Goal: Task Accomplishment & Management: Use online tool/utility

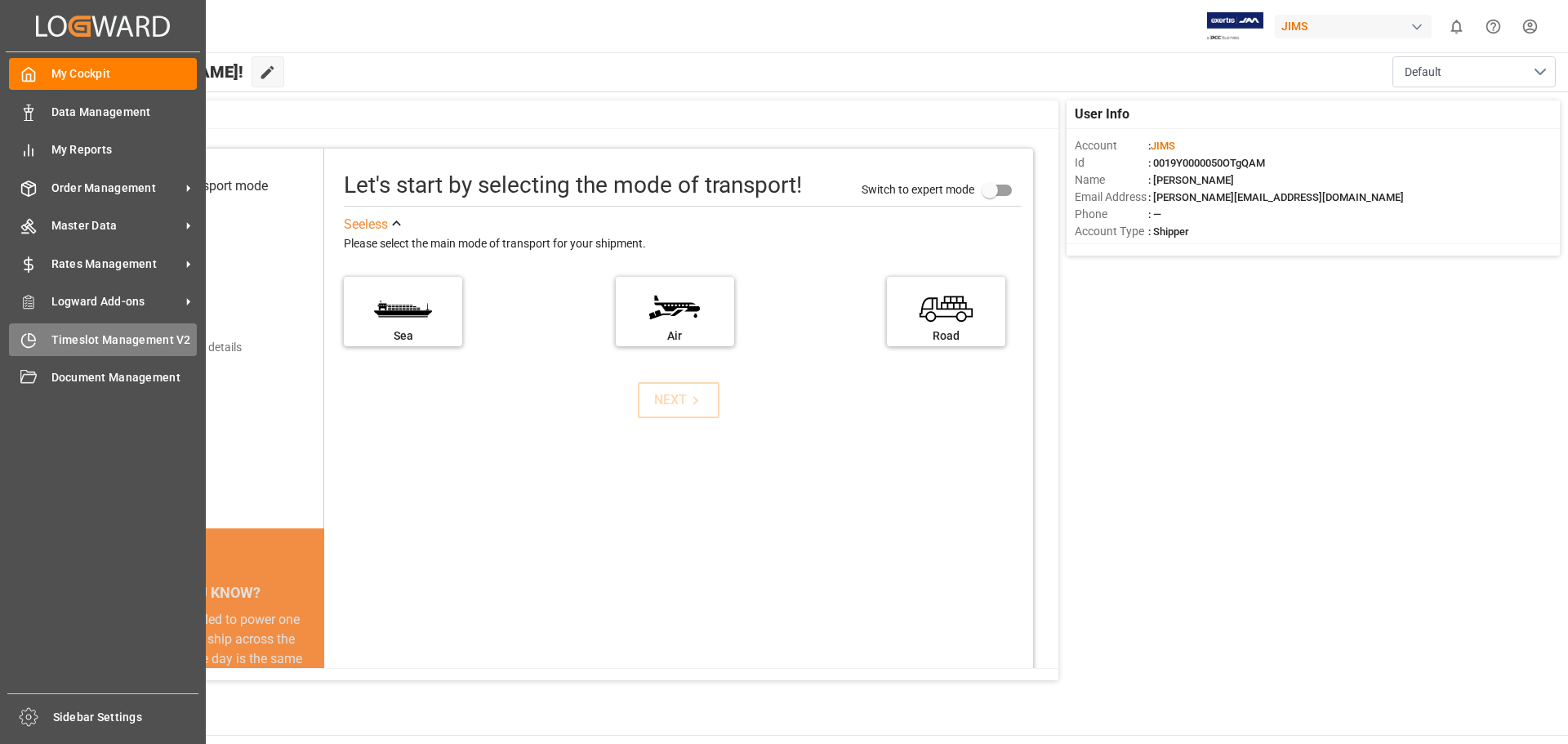
click at [79, 338] on span "Timeslot Management V2" at bounding box center [125, 340] width 146 height 17
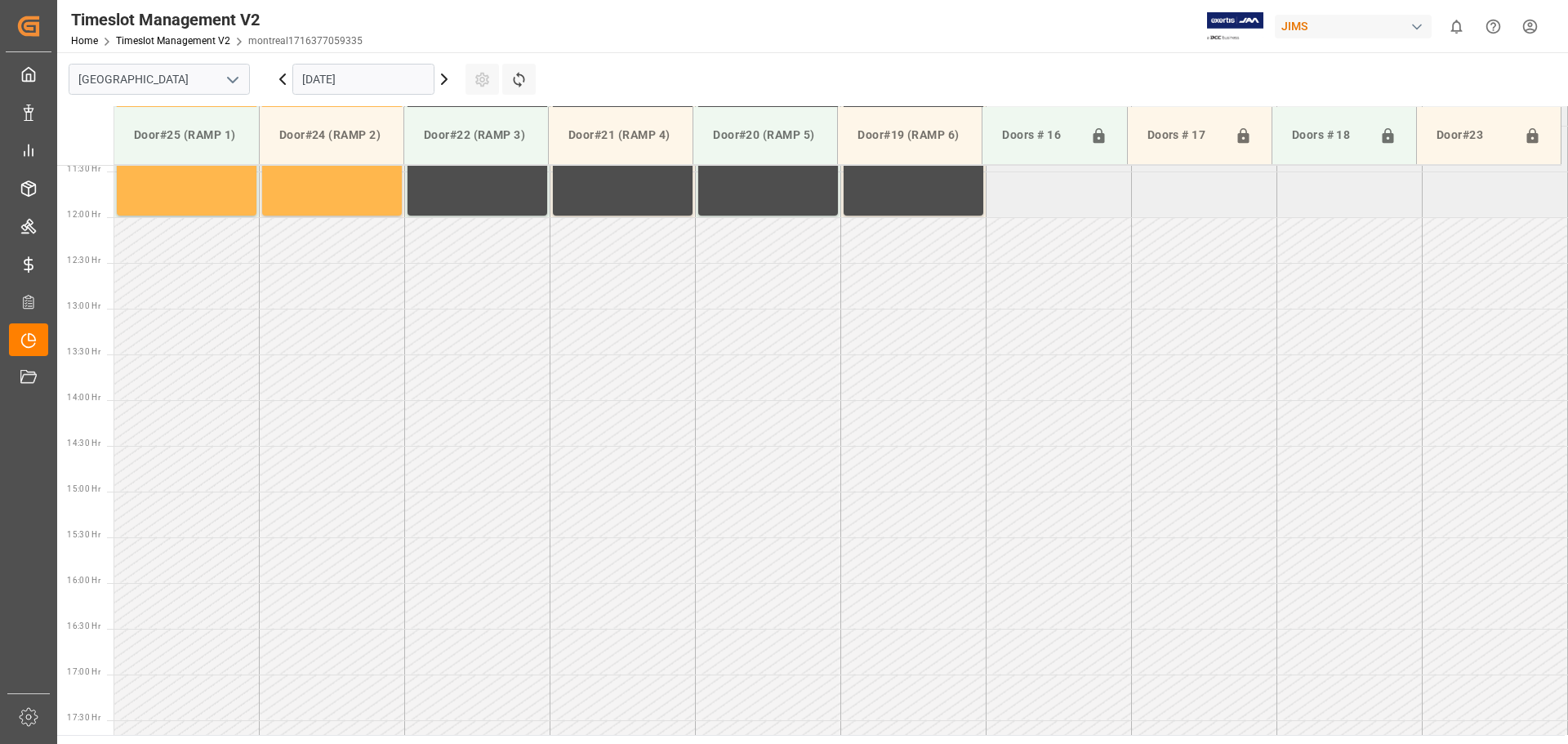
scroll to position [637, 0]
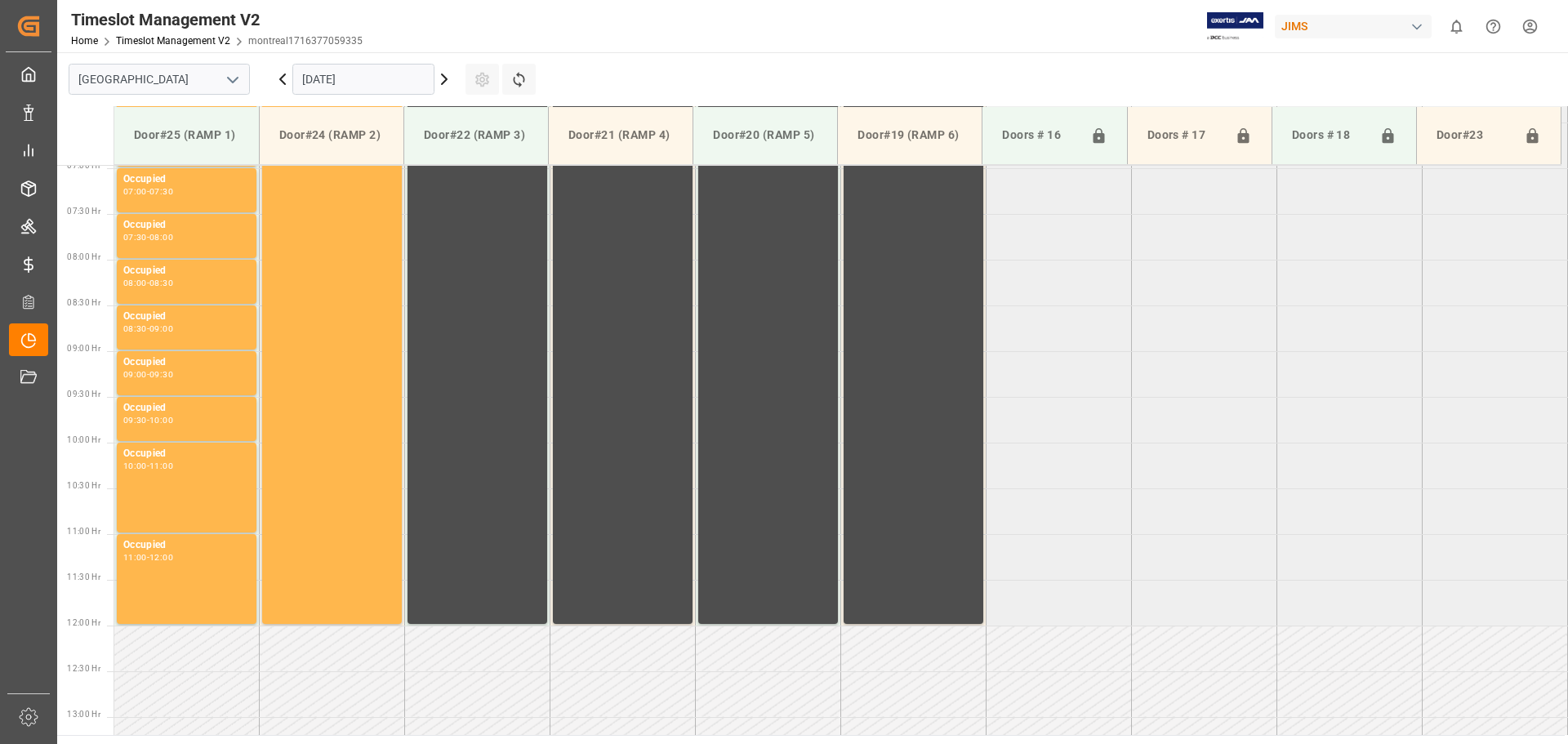
click at [234, 77] on icon "open menu" at bounding box center [233, 80] width 20 height 20
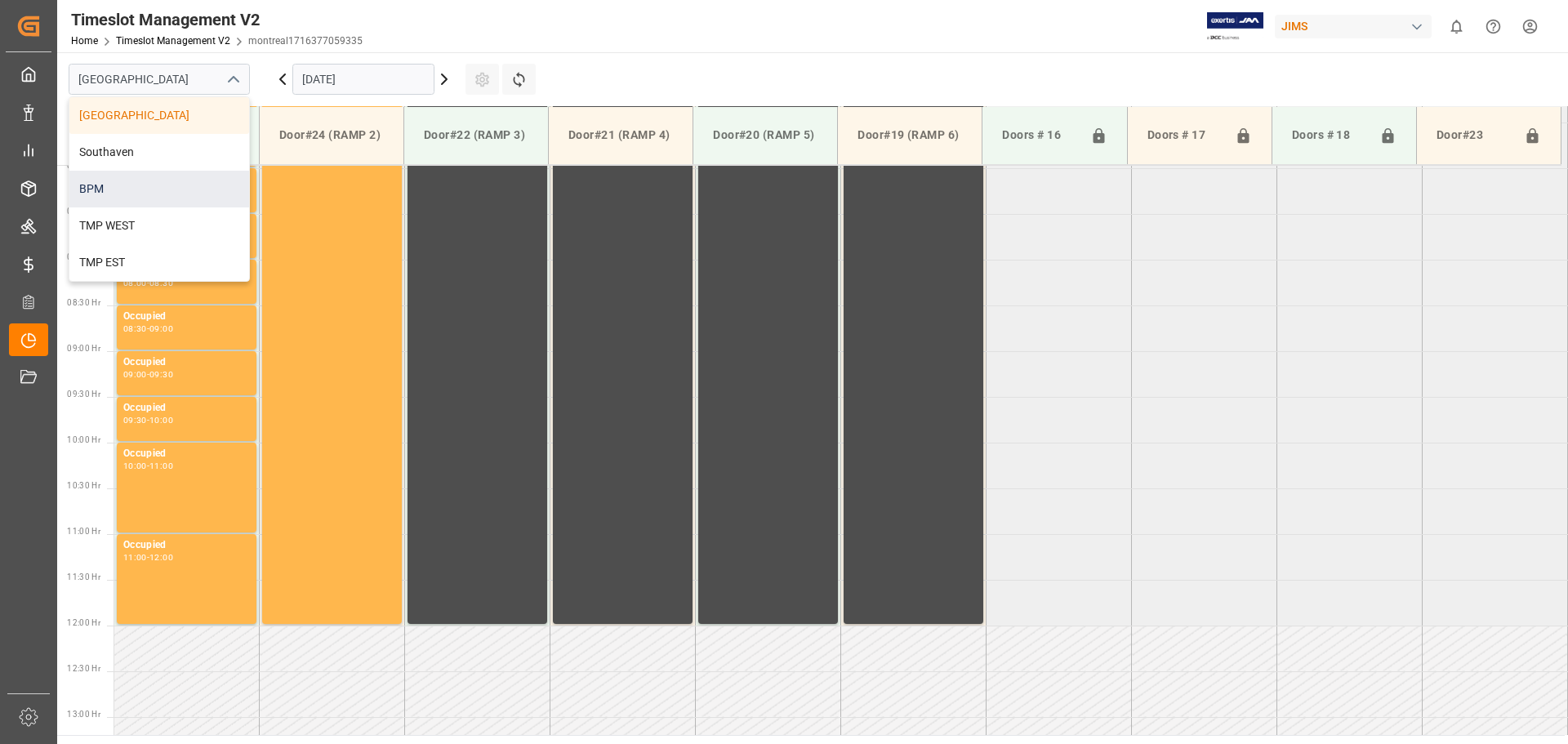
click at [160, 180] on div "BPM" at bounding box center [159, 189] width 180 height 37
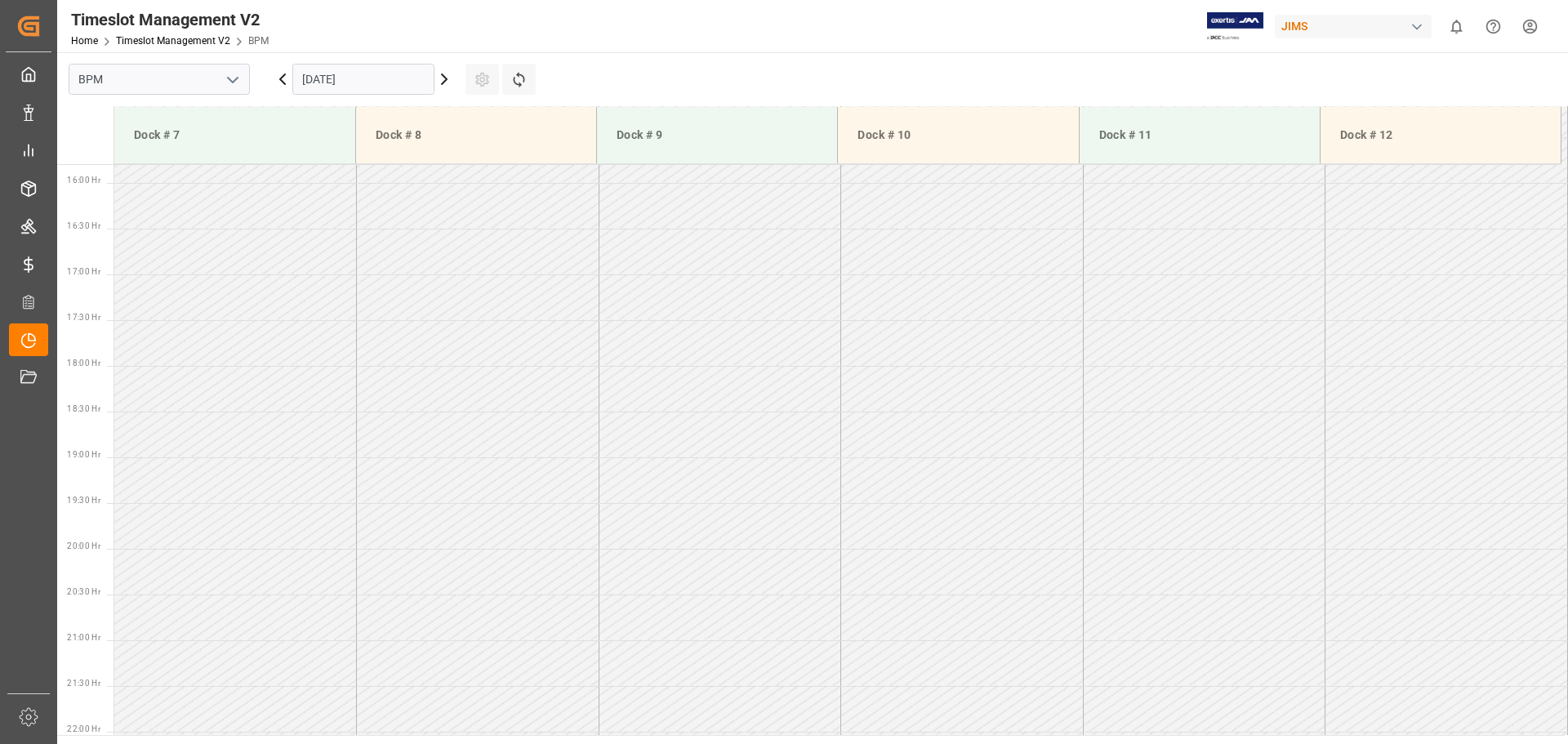
scroll to position [1453, 0]
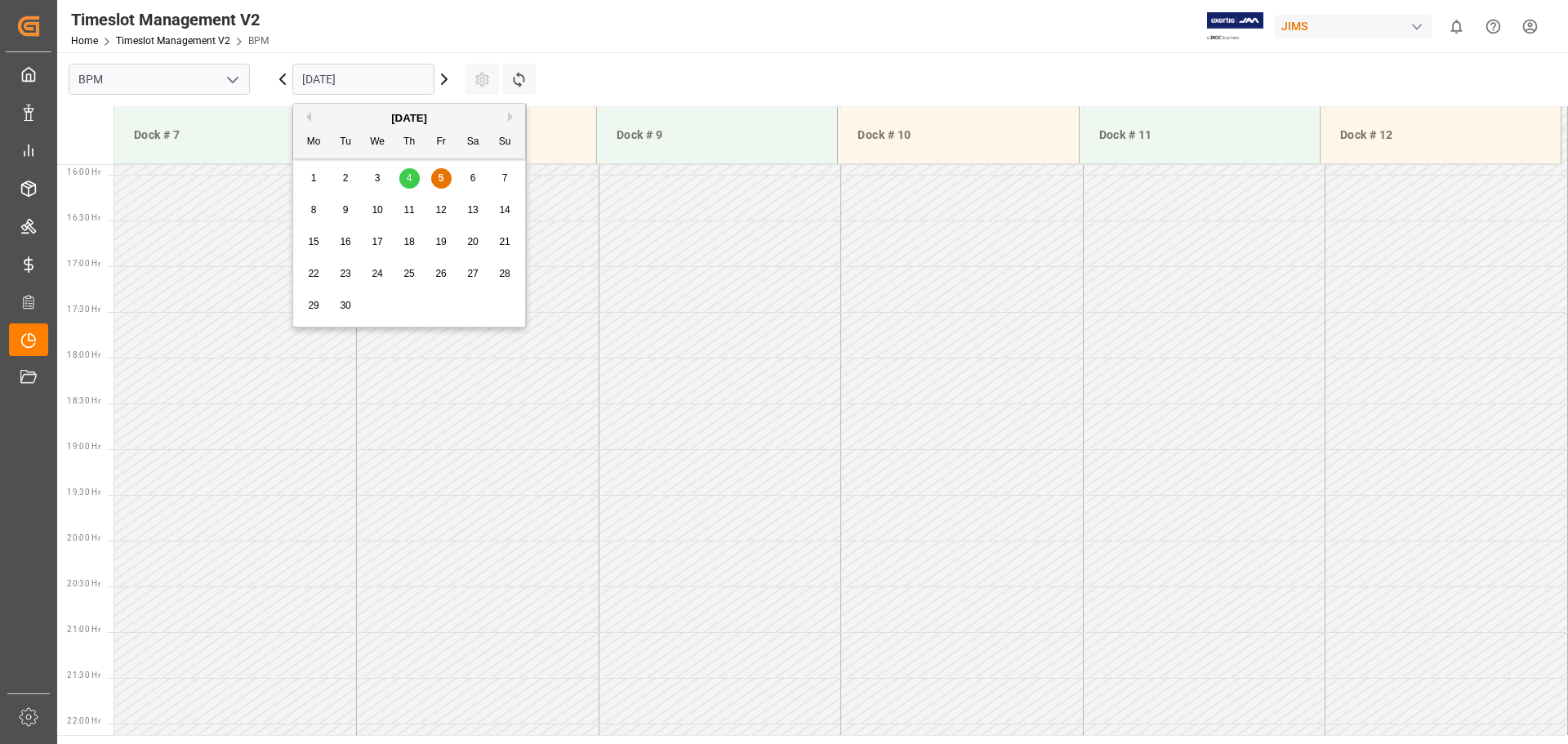
click at [396, 82] on input "[DATE]" at bounding box center [363, 79] width 142 height 31
click at [443, 181] on span "5" at bounding box center [441, 178] width 6 height 12
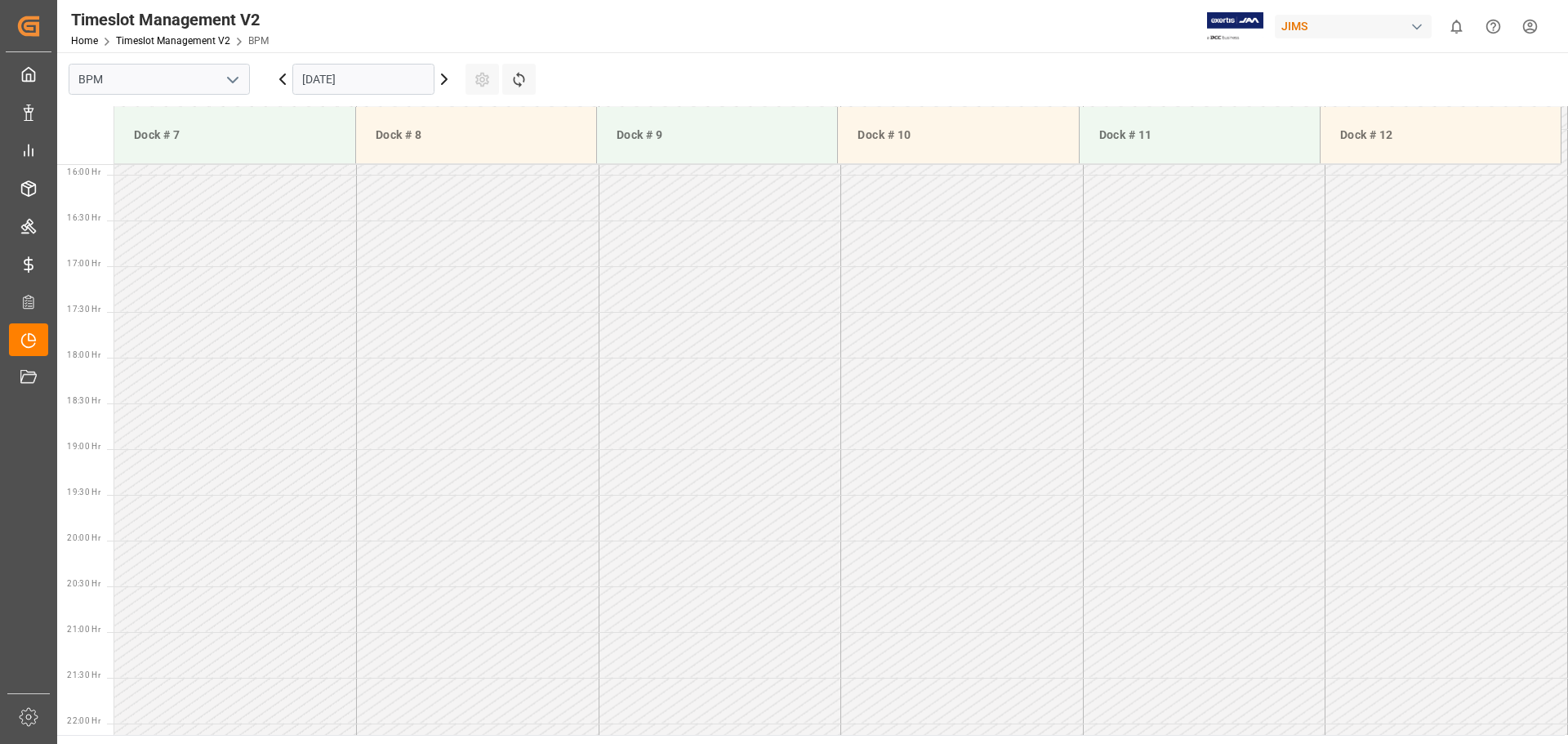
click at [384, 76] on input "[DATE]" at bounding box center [363, 79] width 142 height 31
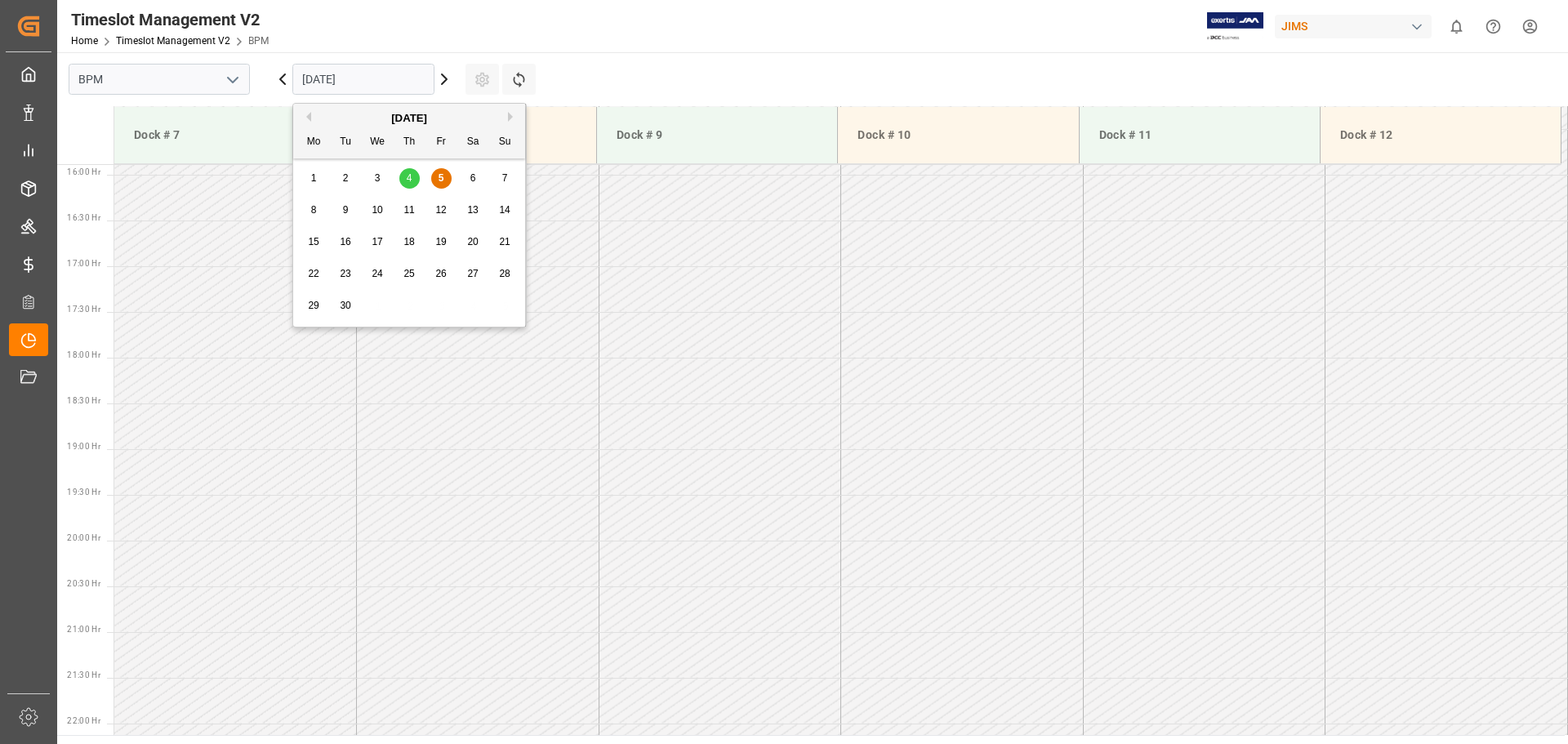
click at [439, 178] on span "5" at bounding box center [441, 178] width 6 height 12
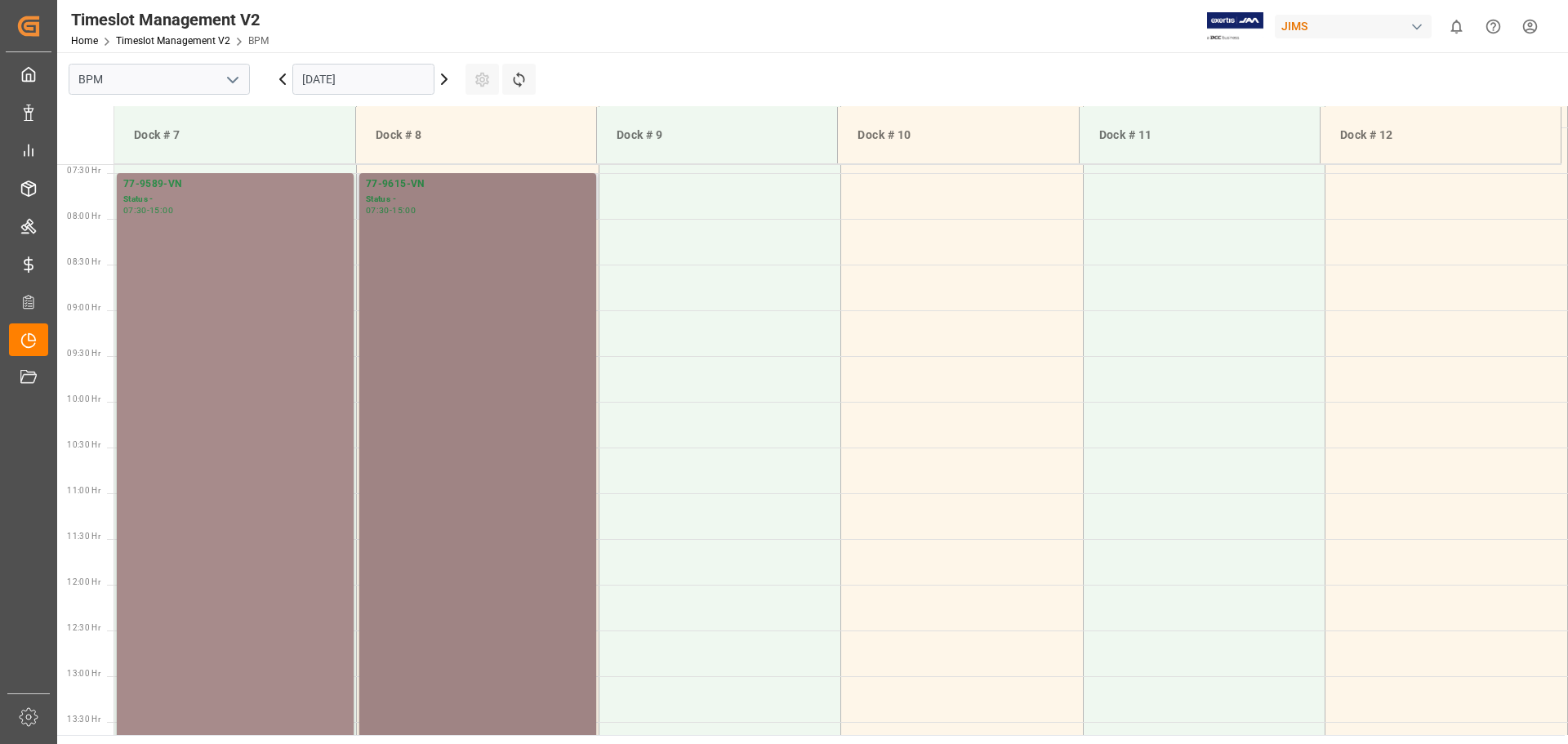
scroll to position [473, 0]
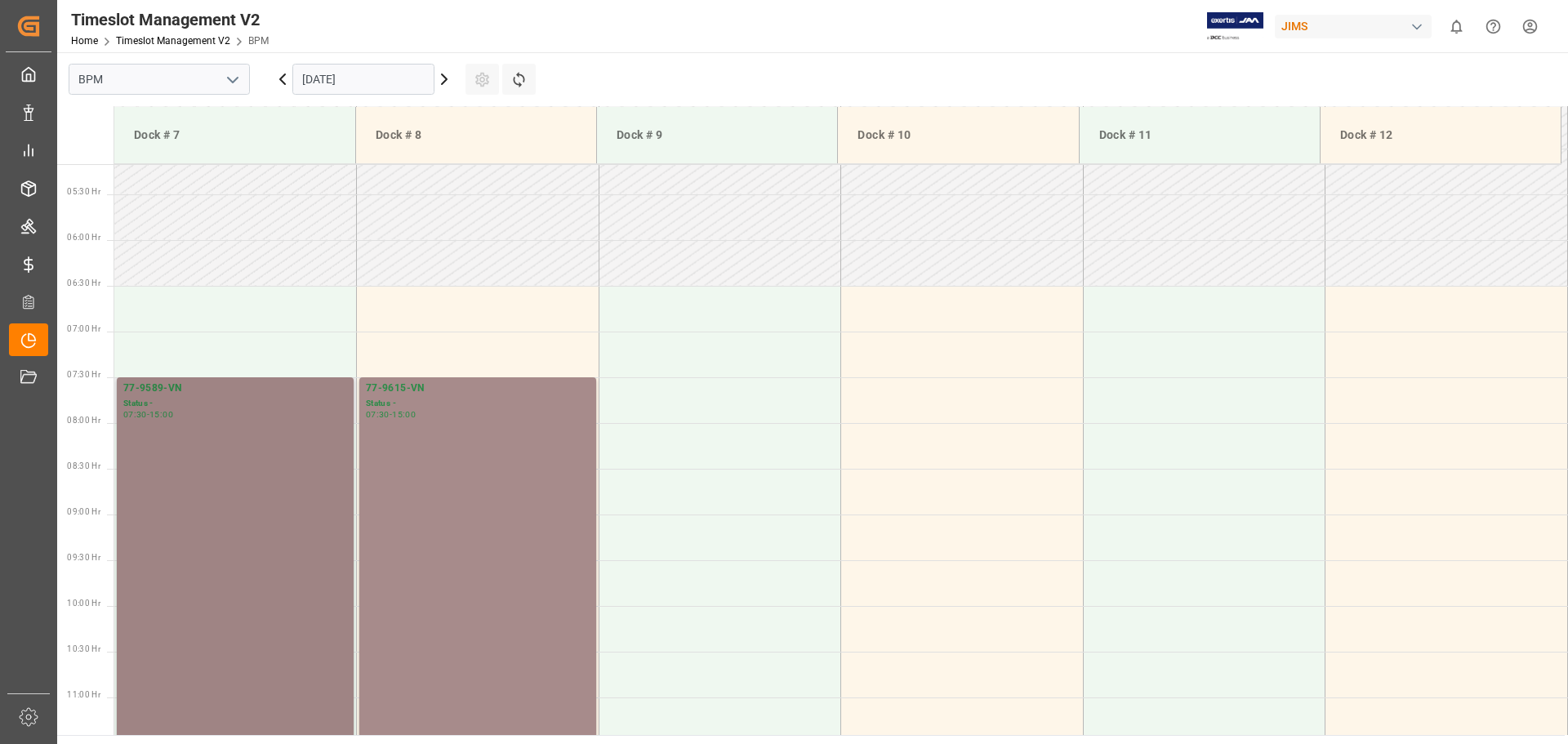
click at [274, 495] on div "77-9589-VN Status - 07:30 - 15:00" at bounding box center [234, 719] width 224 height 677
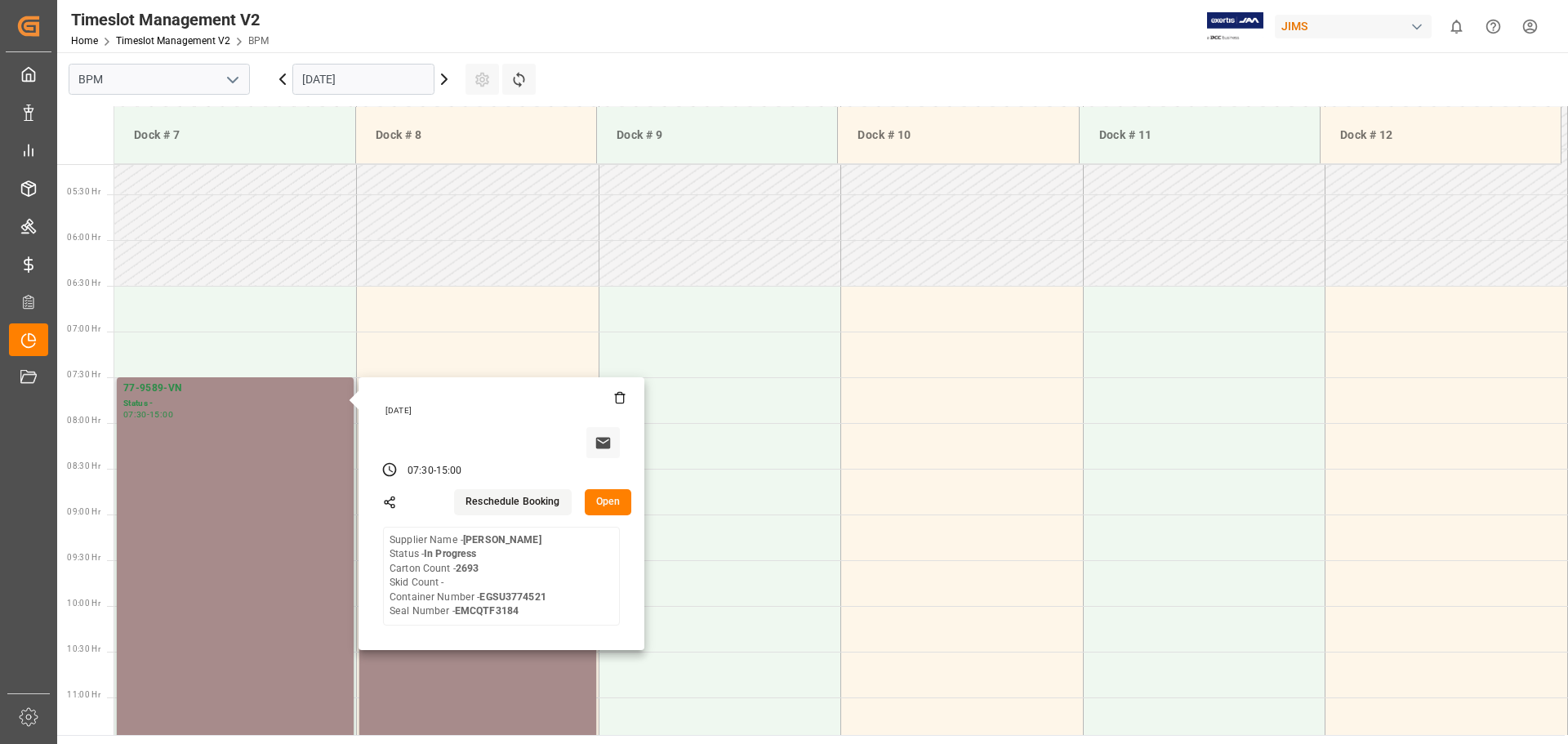
click at [608, 505] on button "Open" at bounding box center [608, 501] width 47 height 26
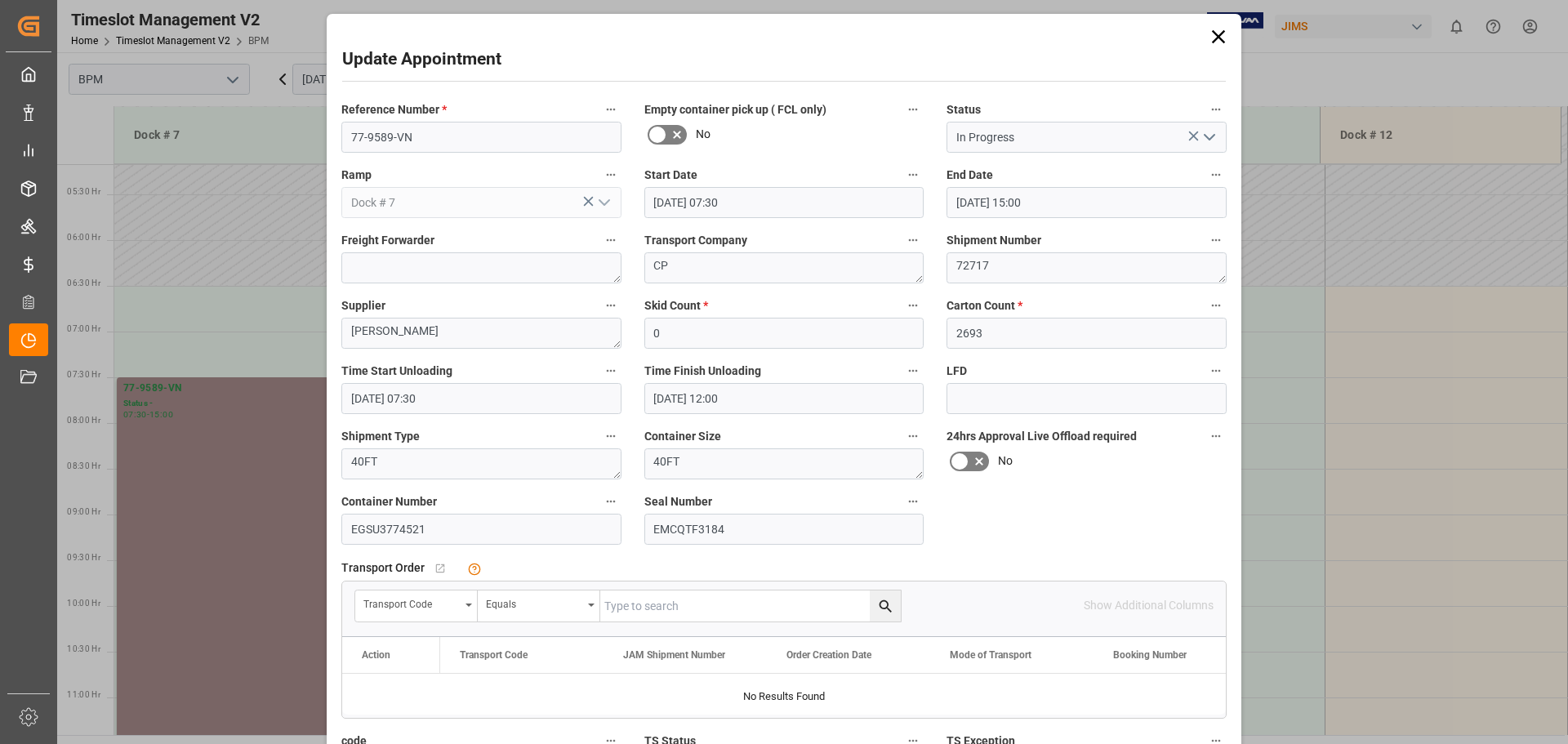
click at [1201, 137] on icon "open menu" at bounding box center [1210, 137] width 20 height 20
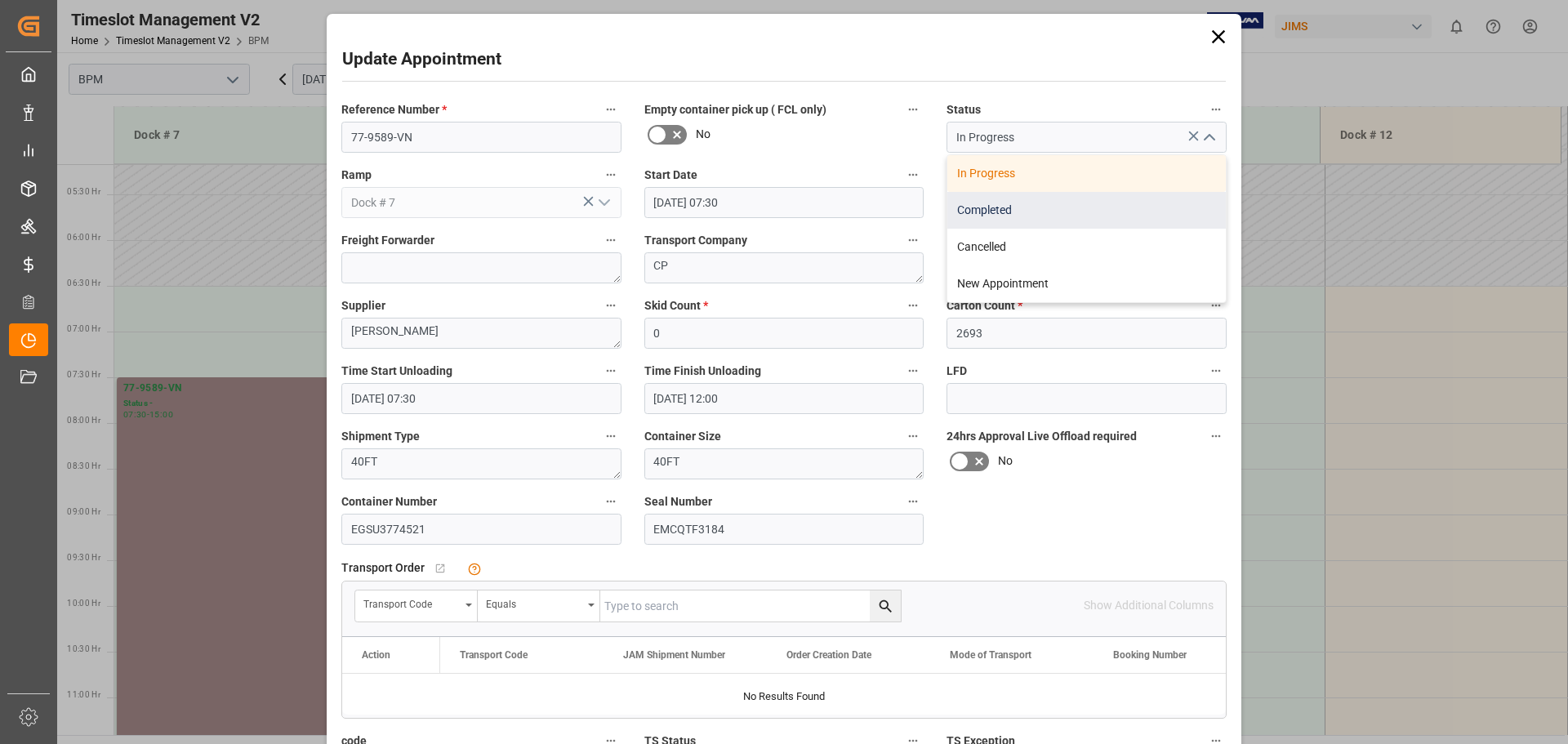
click at [1141, 221] on div "Completed" at bounding box center [1087, 210] width 279 height 37
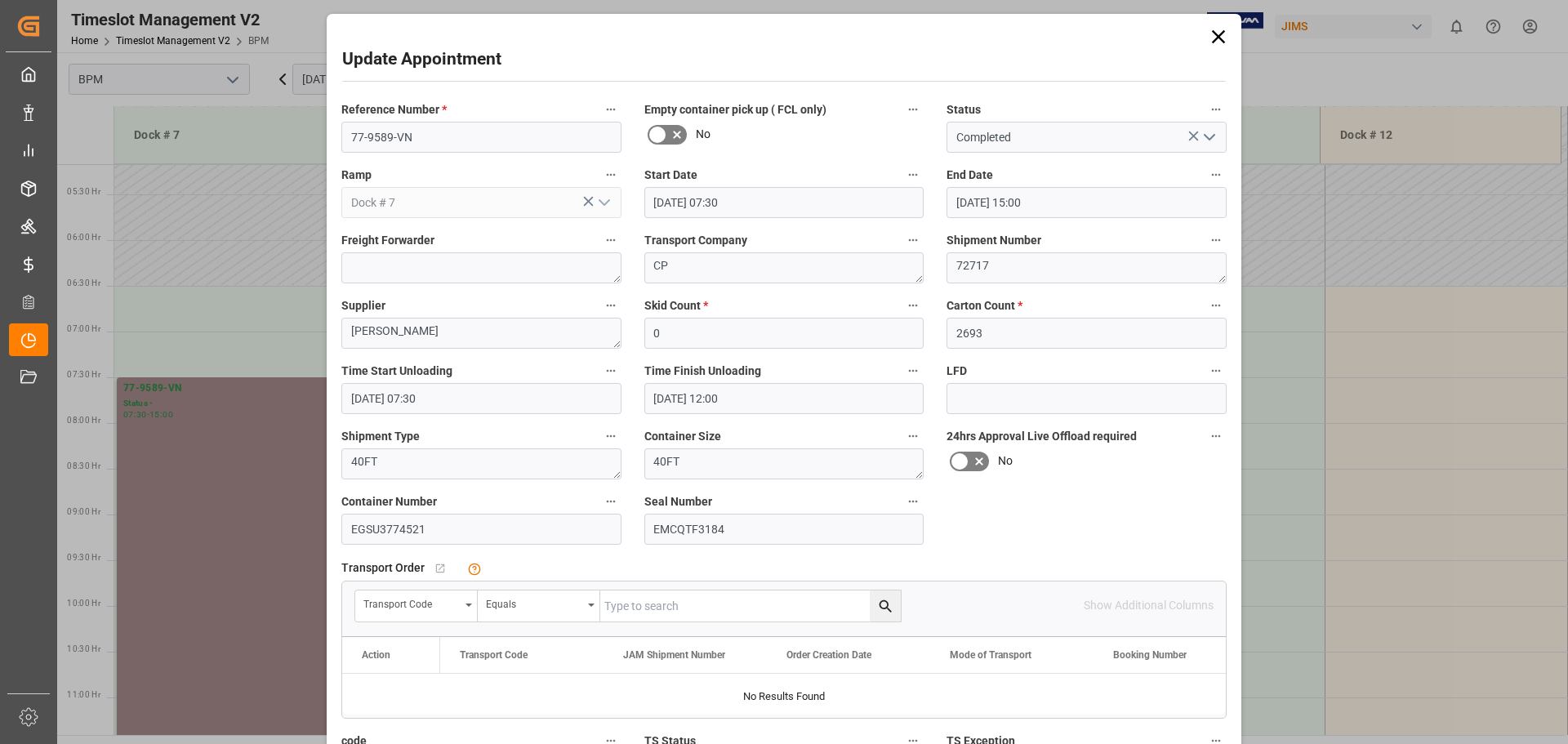
click at [1213, 133] on icon "open menu" at bounding box center [1210, 137] width 20 height 20
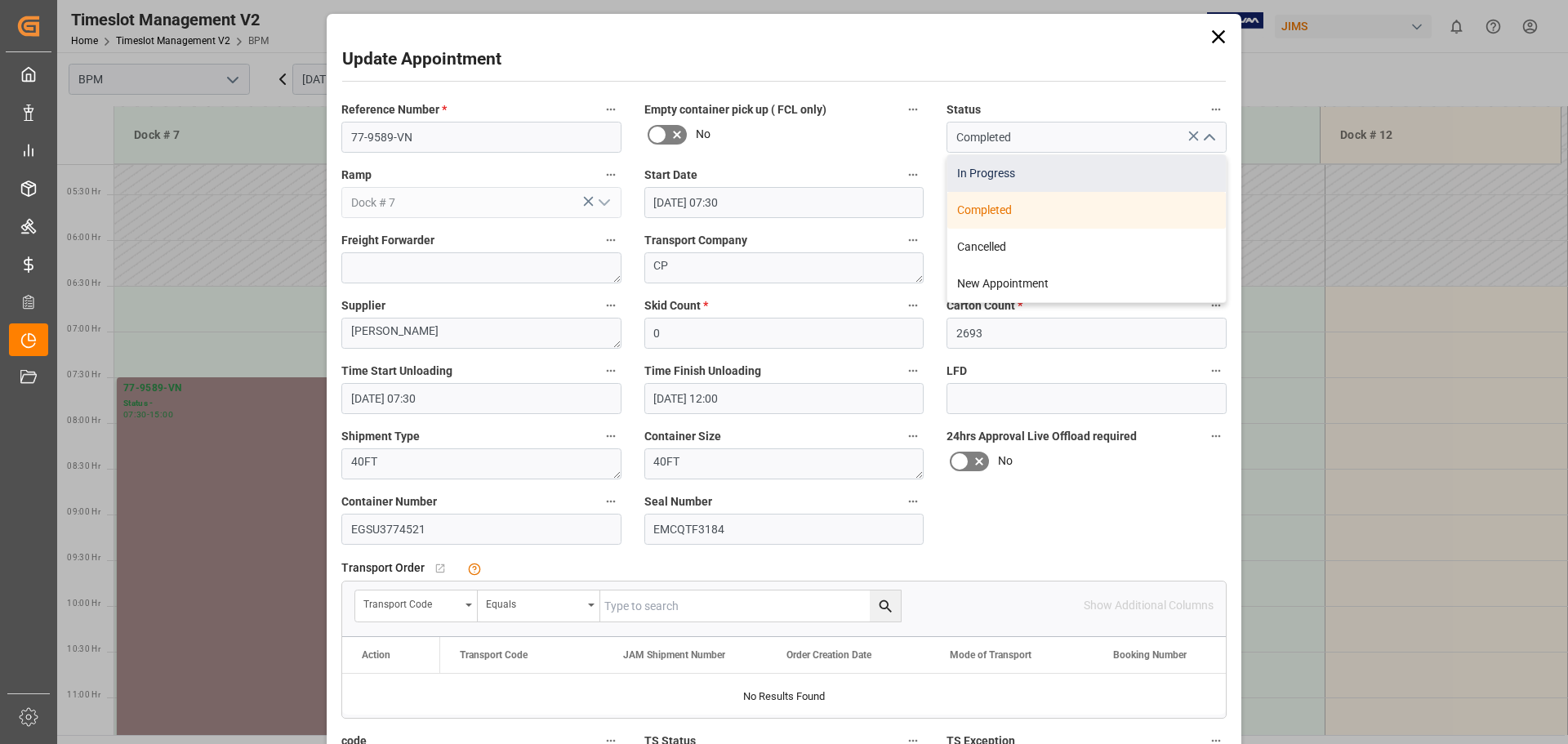
click at [1100, 170] on div "In Progress" at bounding box center [1087, 174] width 279 height 37
type input "In Progress"
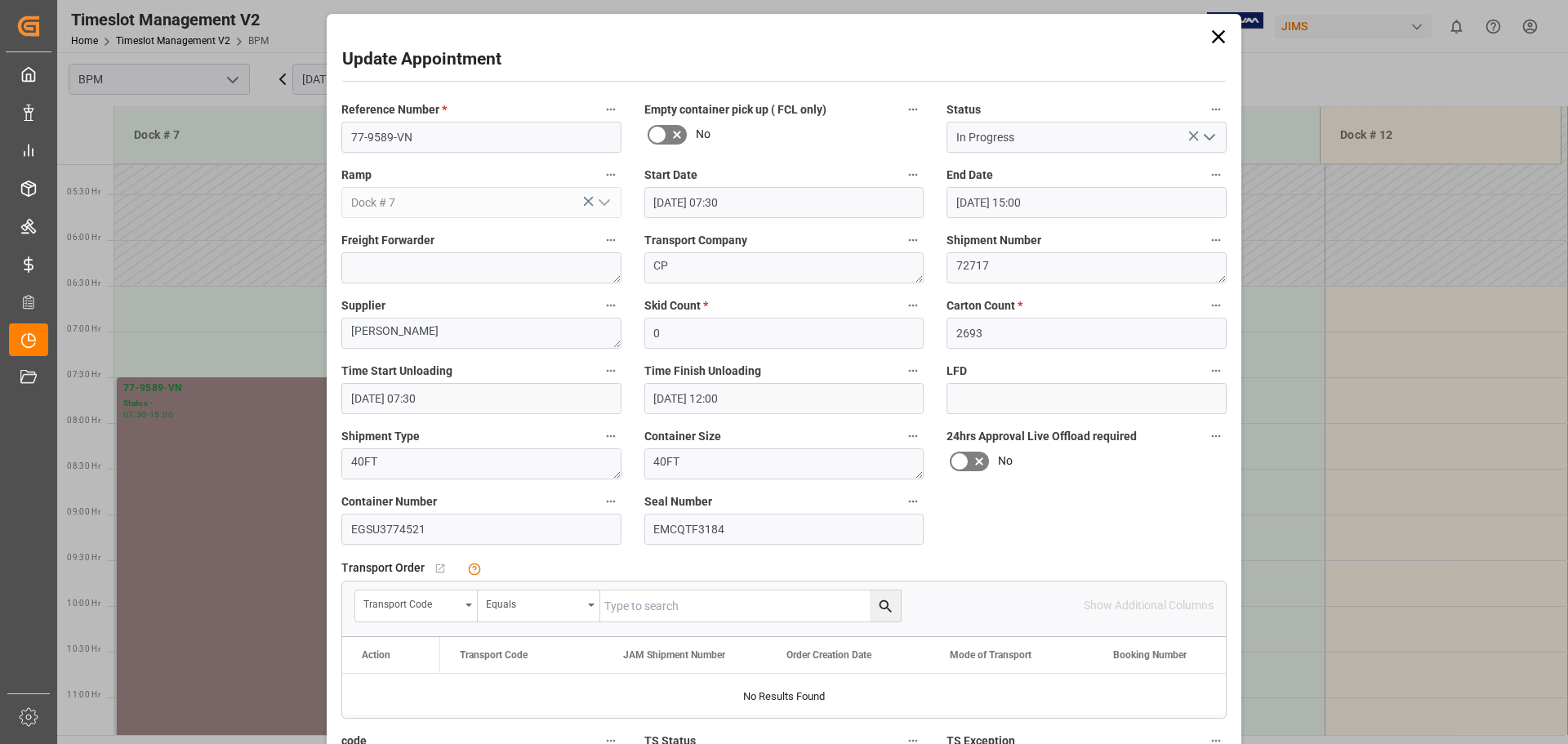
click at [1213, 32] on icon at bounding box center [1219, 37] width 23 height 23
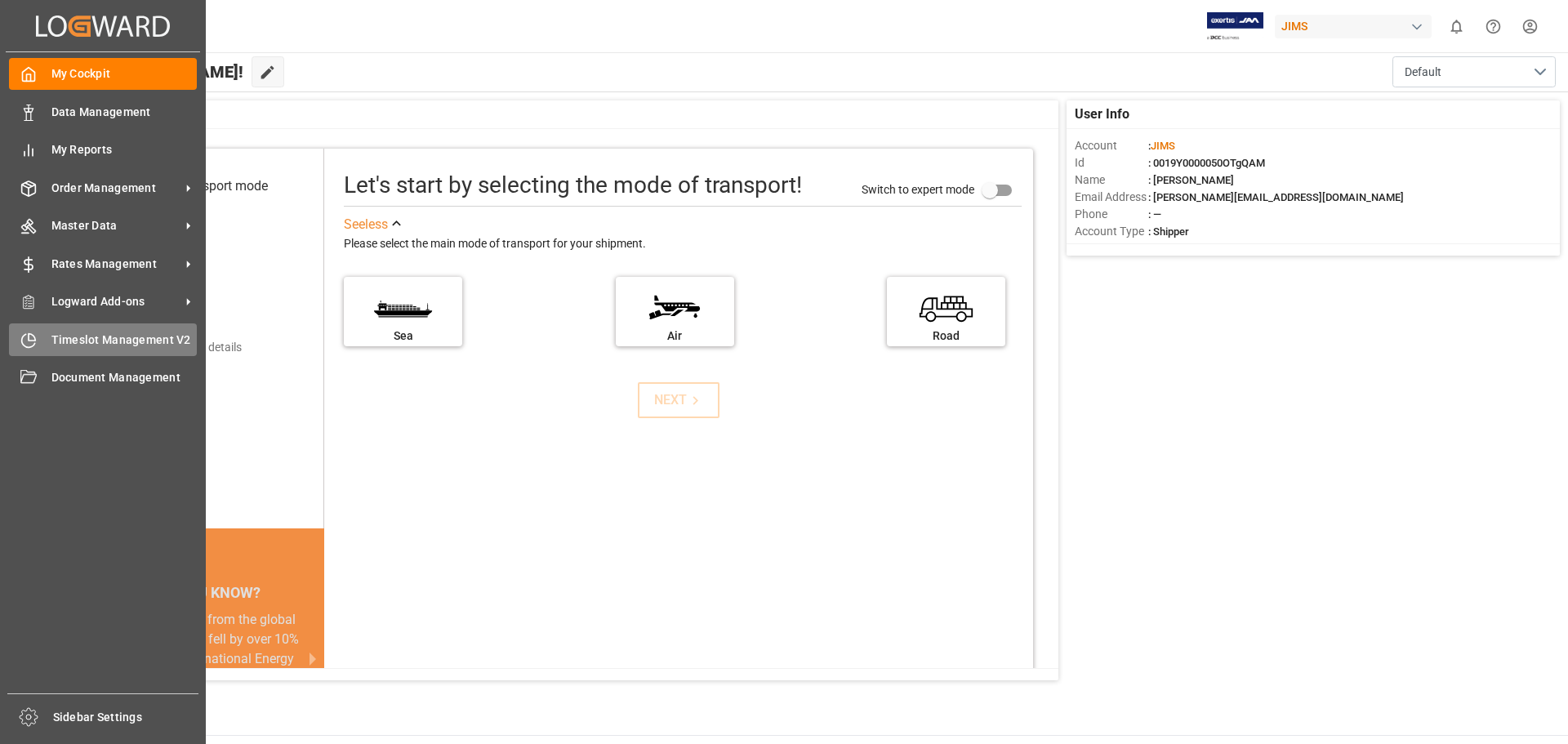
click at [46, 339] on div "Timeslot Management V2 Timeslot Management V2" at bounding box center [103, 339] width 188 height 32
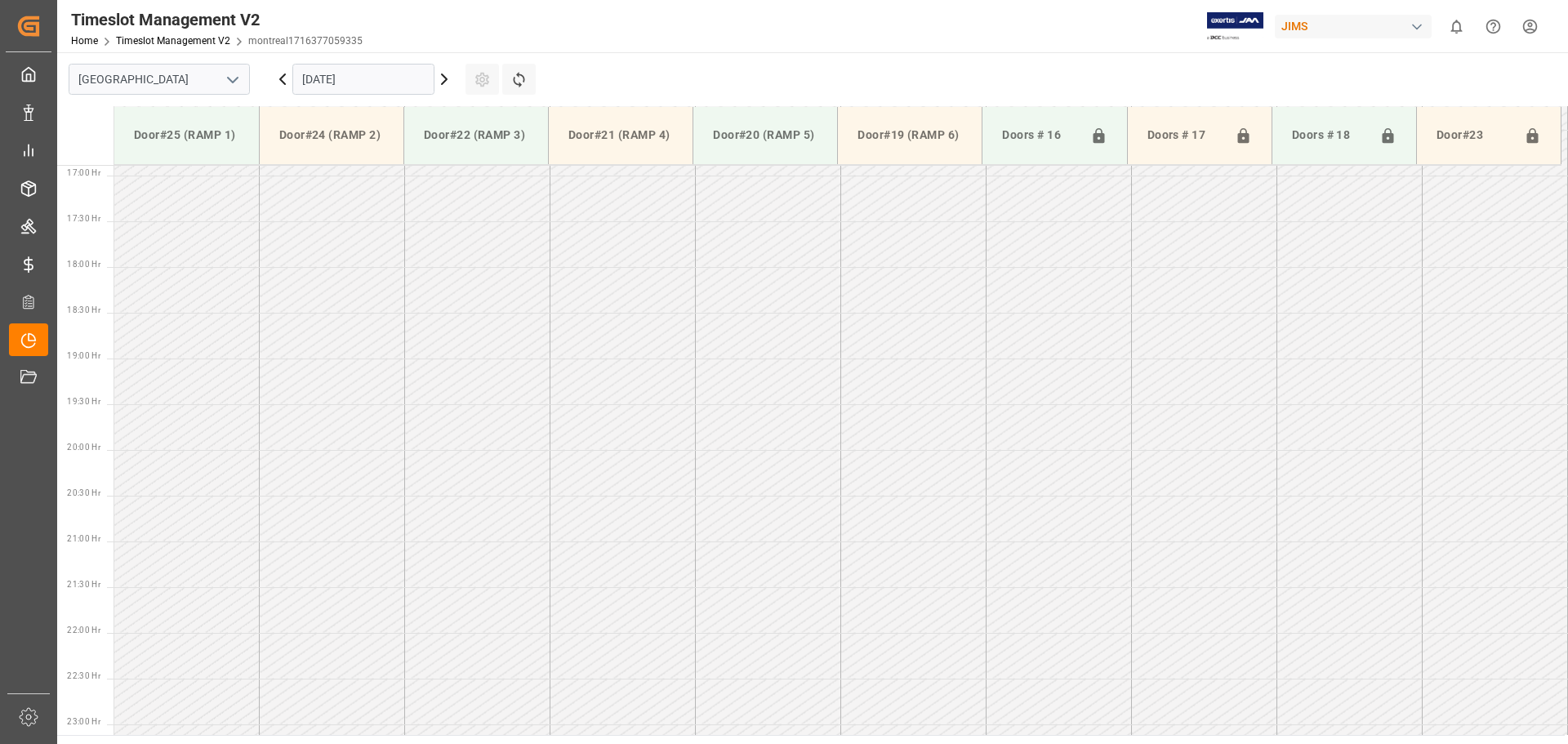
scroll to position [1545, 0]
click at [227, 87] on icon "open menu" at bounding box center [233, 80] width 20 height 20
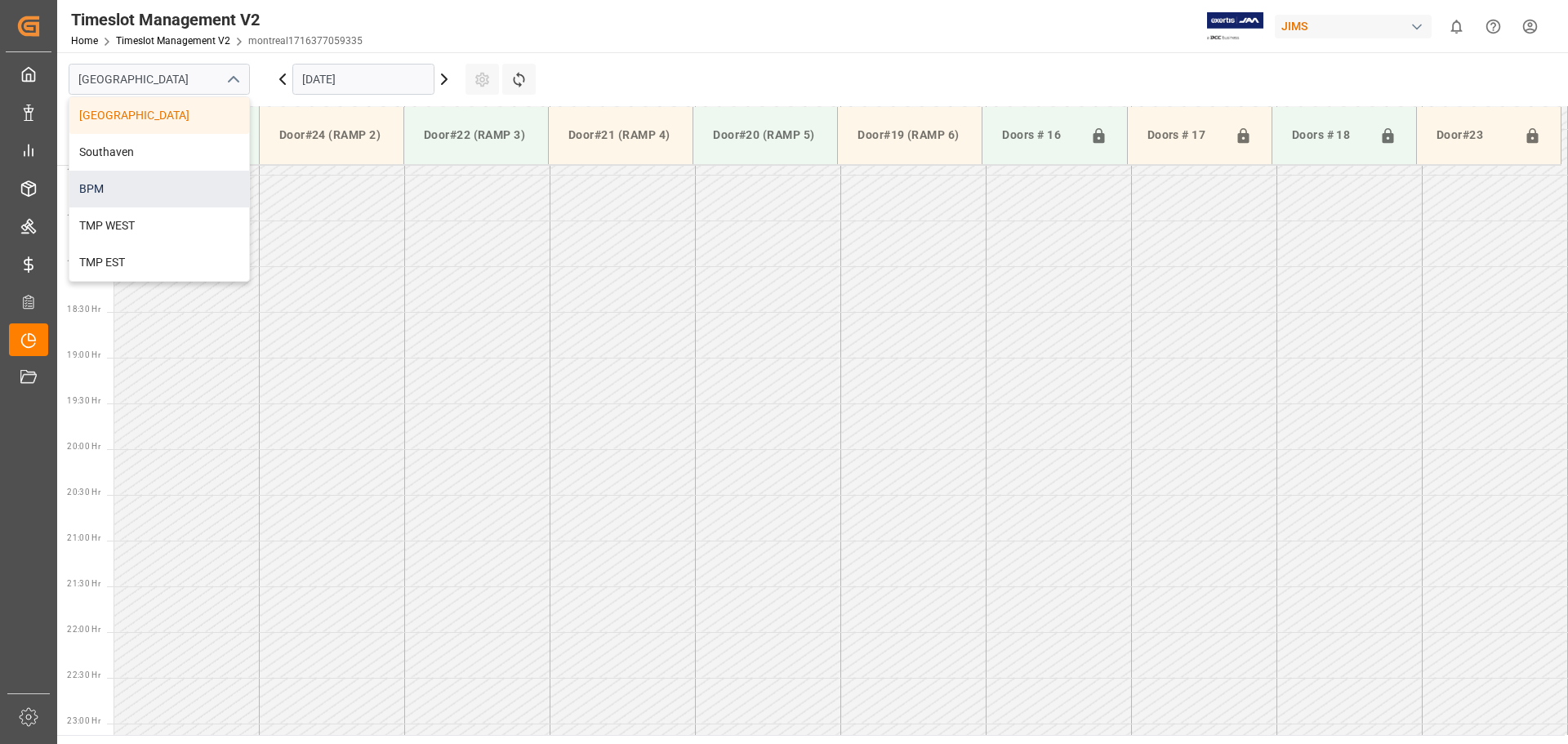
click at [174, 196] on div "BPM" at bounding box center [159, 189] width 180 height 37
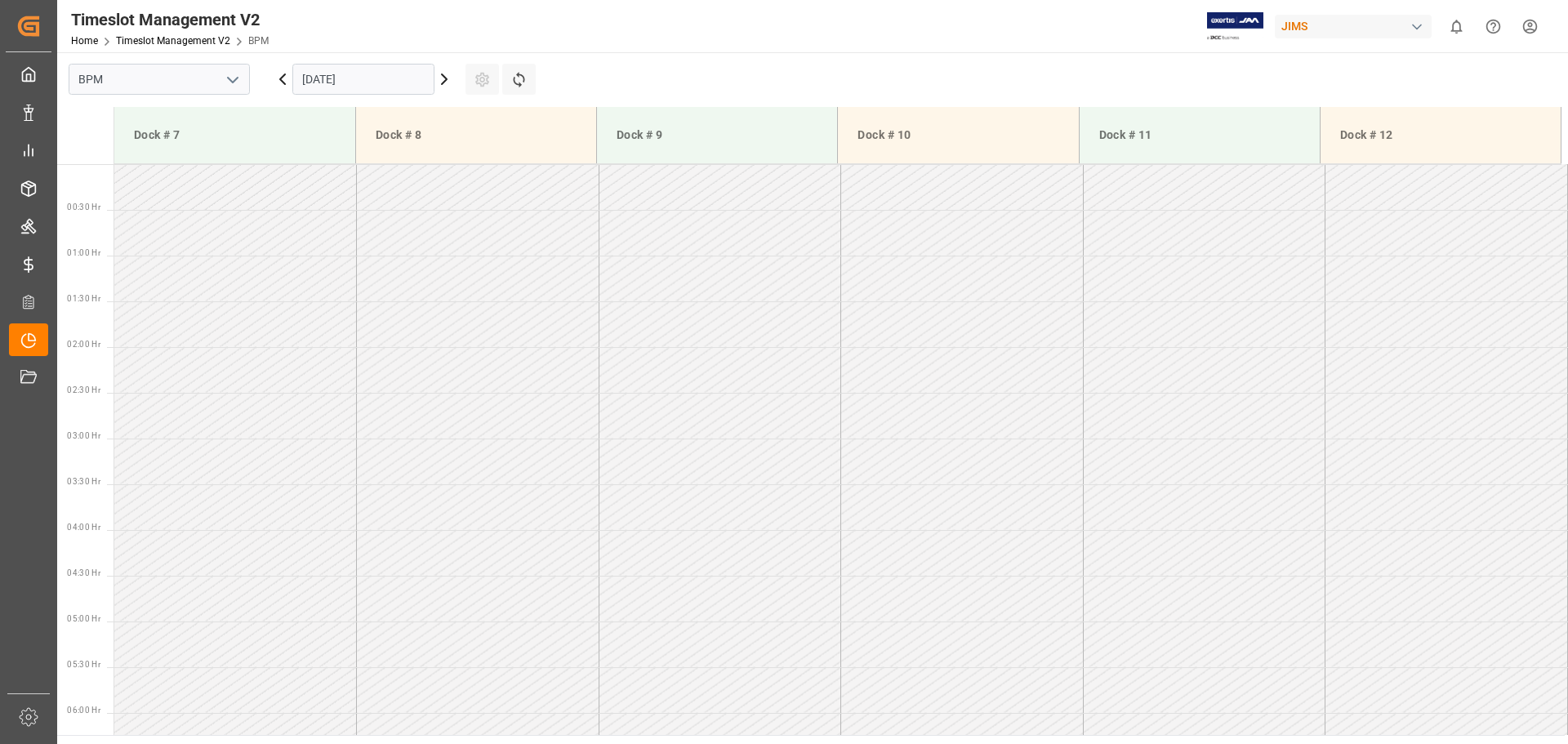
click at [409, 91] on input "[DATE]" at bounding box center [363, 79] width 142 height 31
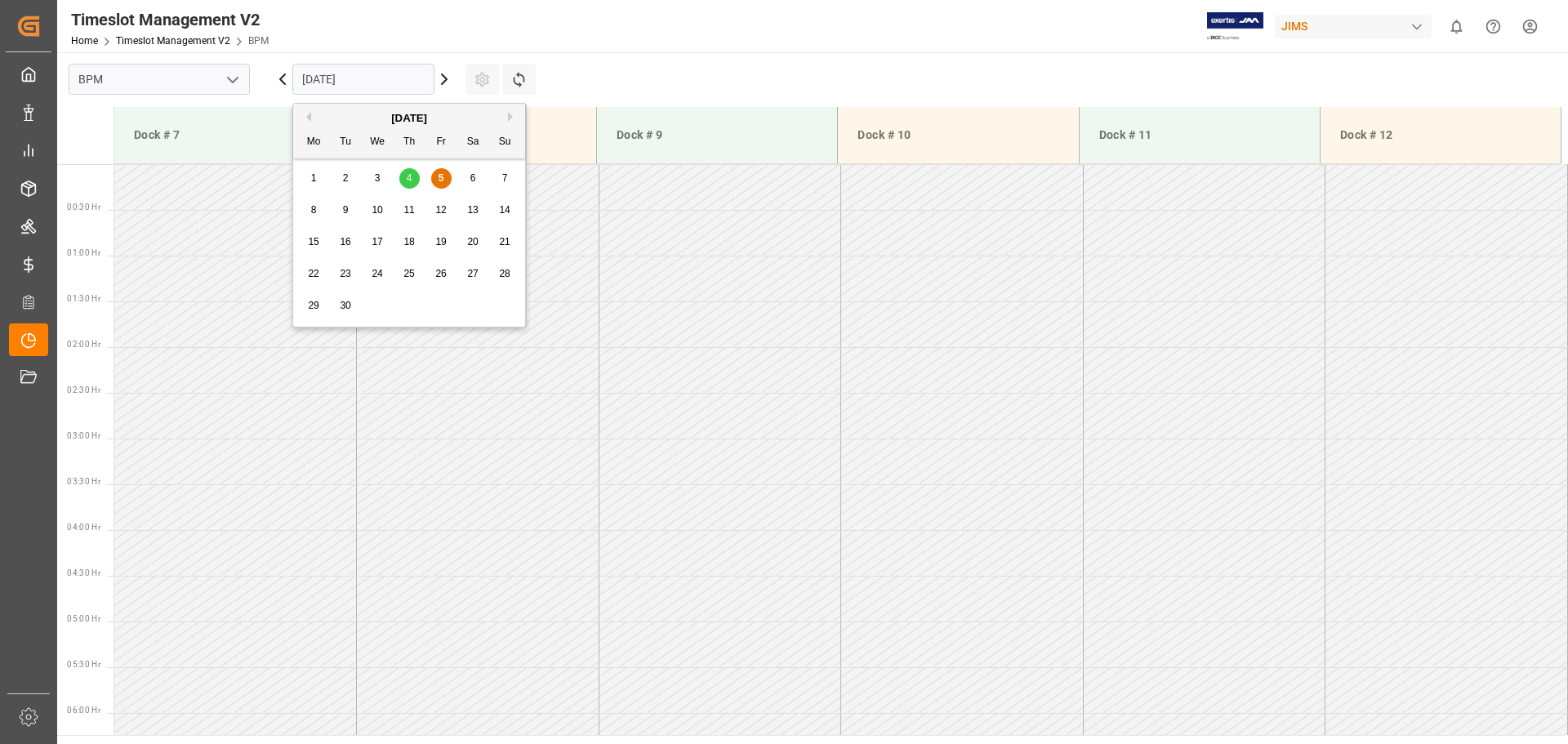
click at [441, 179] on span "5" at bounding box center [441, 178] width 6 height 12
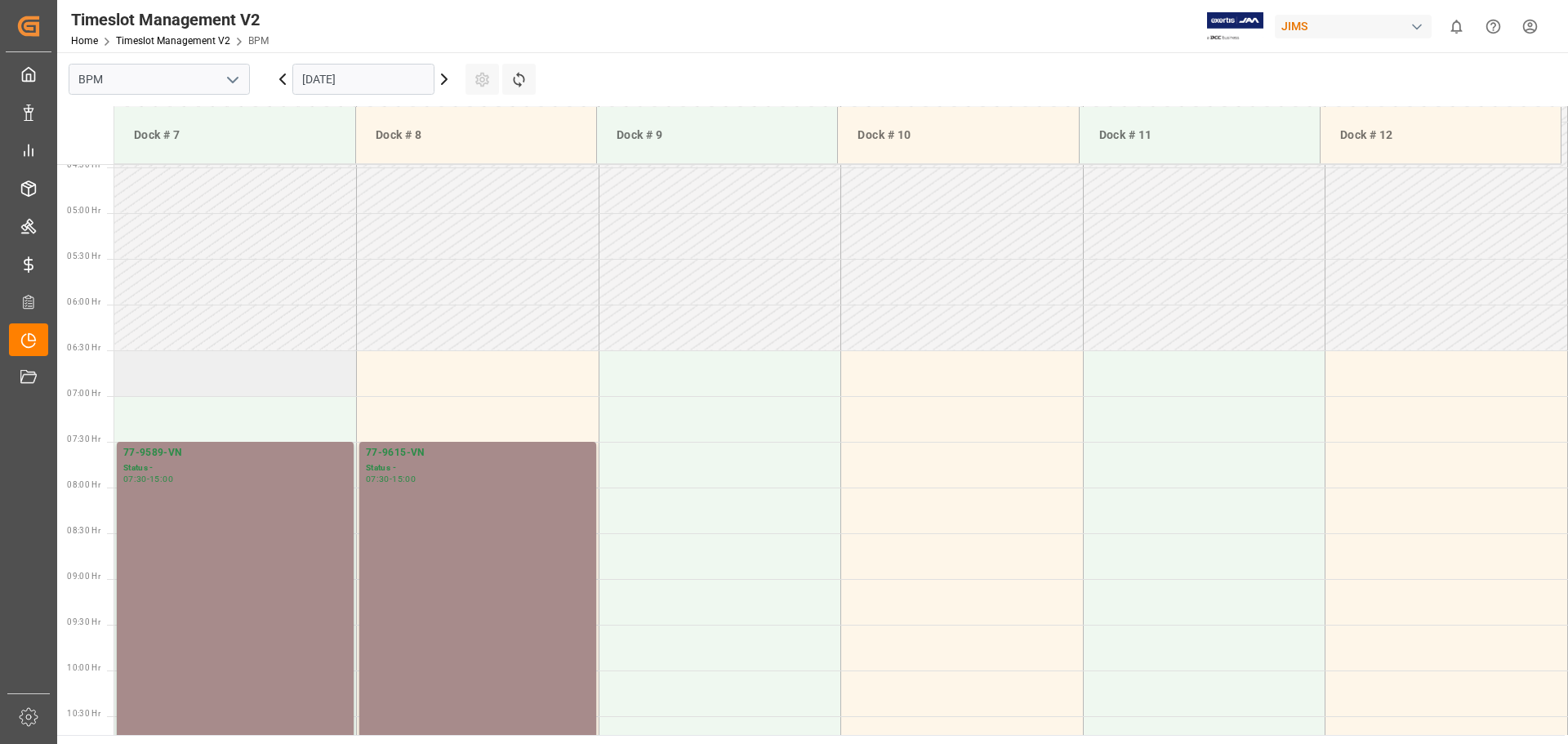
scroll to position [653, 0]
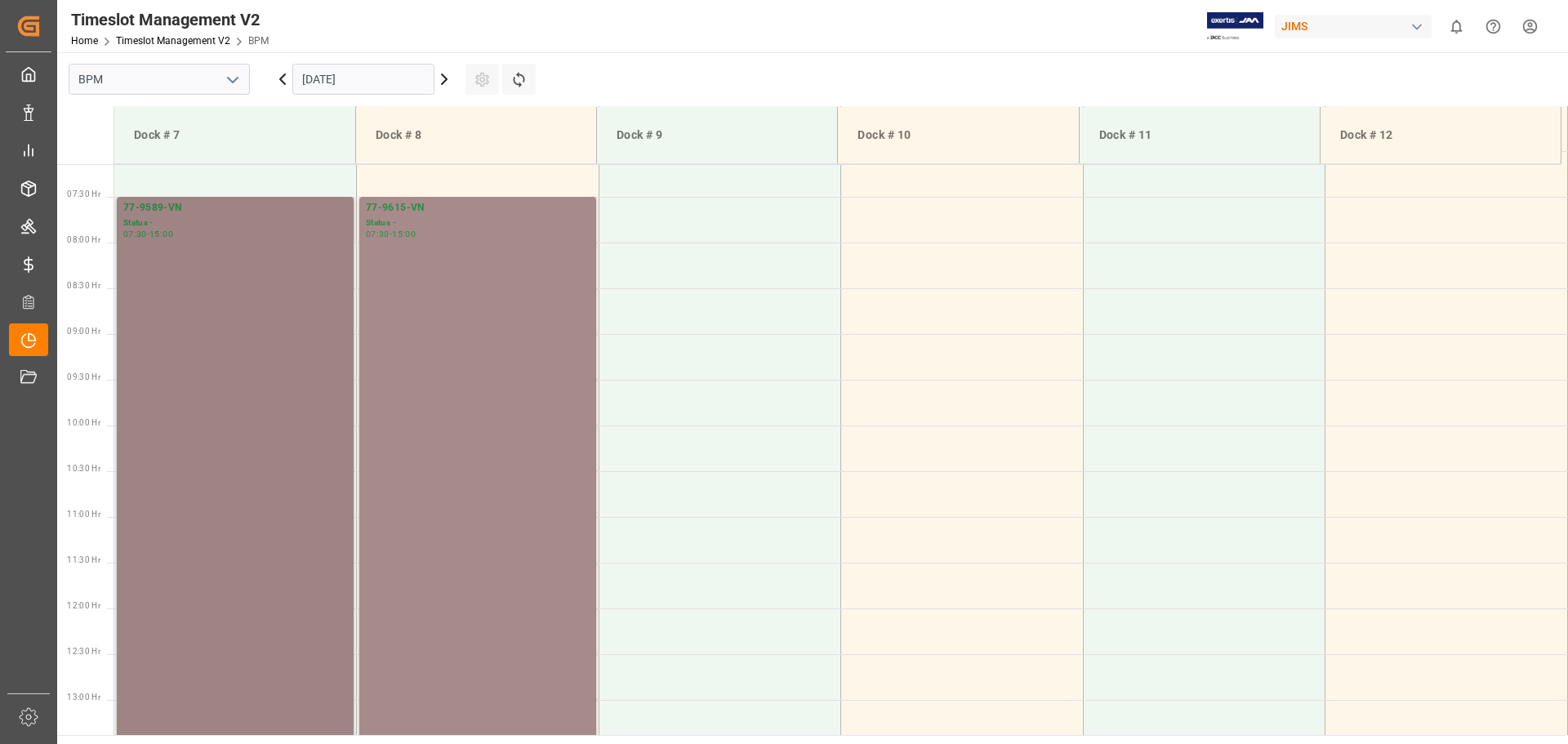
click at [296, 352] on div "77-9589-VN Status - 07:30 - 15:00" at bounding box center [234, 539] width 224 height 677
click at [502, 589] on div "77-9615-VN Status - 07:30 - 15:00" at bounding box center [477, 539] width 224 height 677
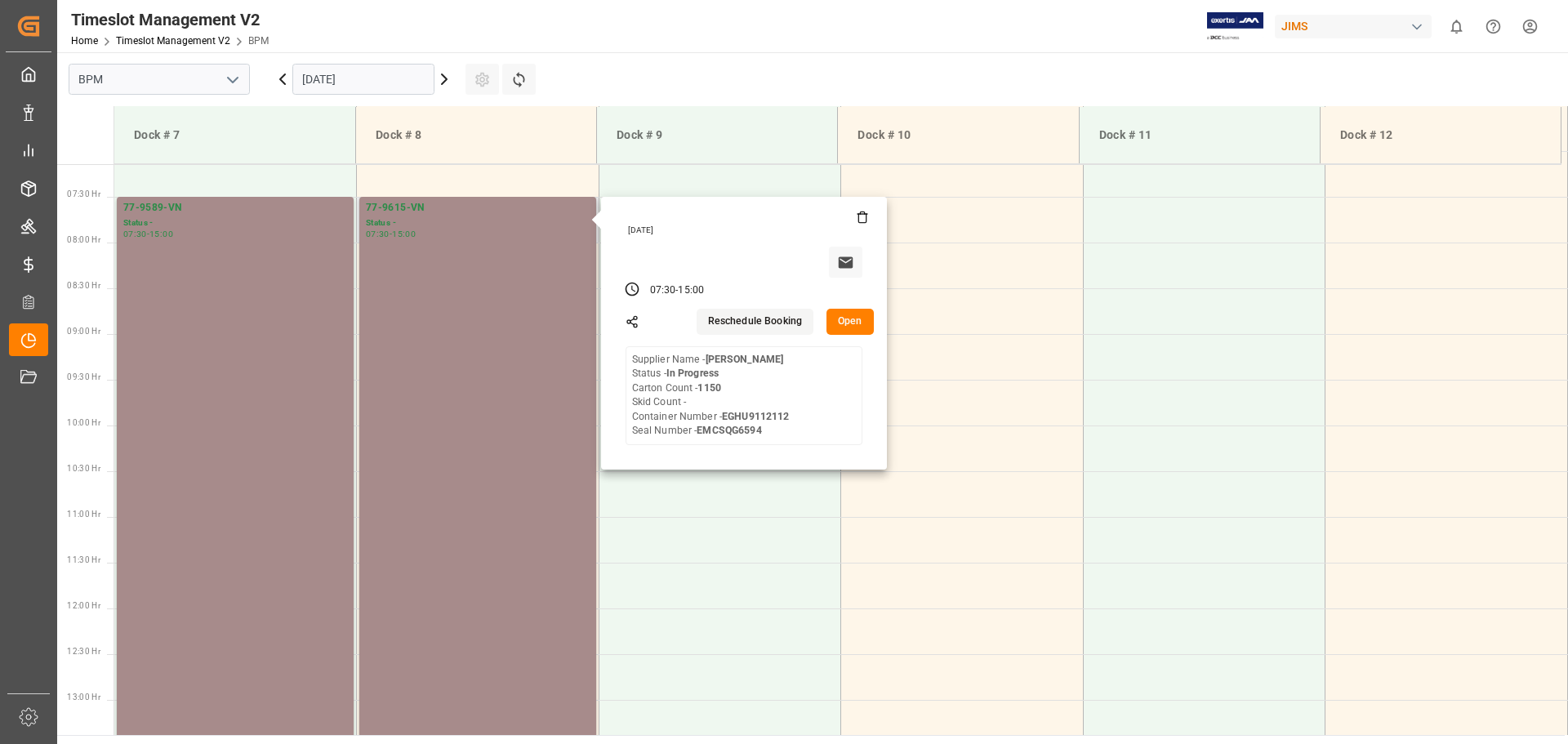
click at [855, 323] on button "Open" at bounding box center [850, 321] width 47 height 26
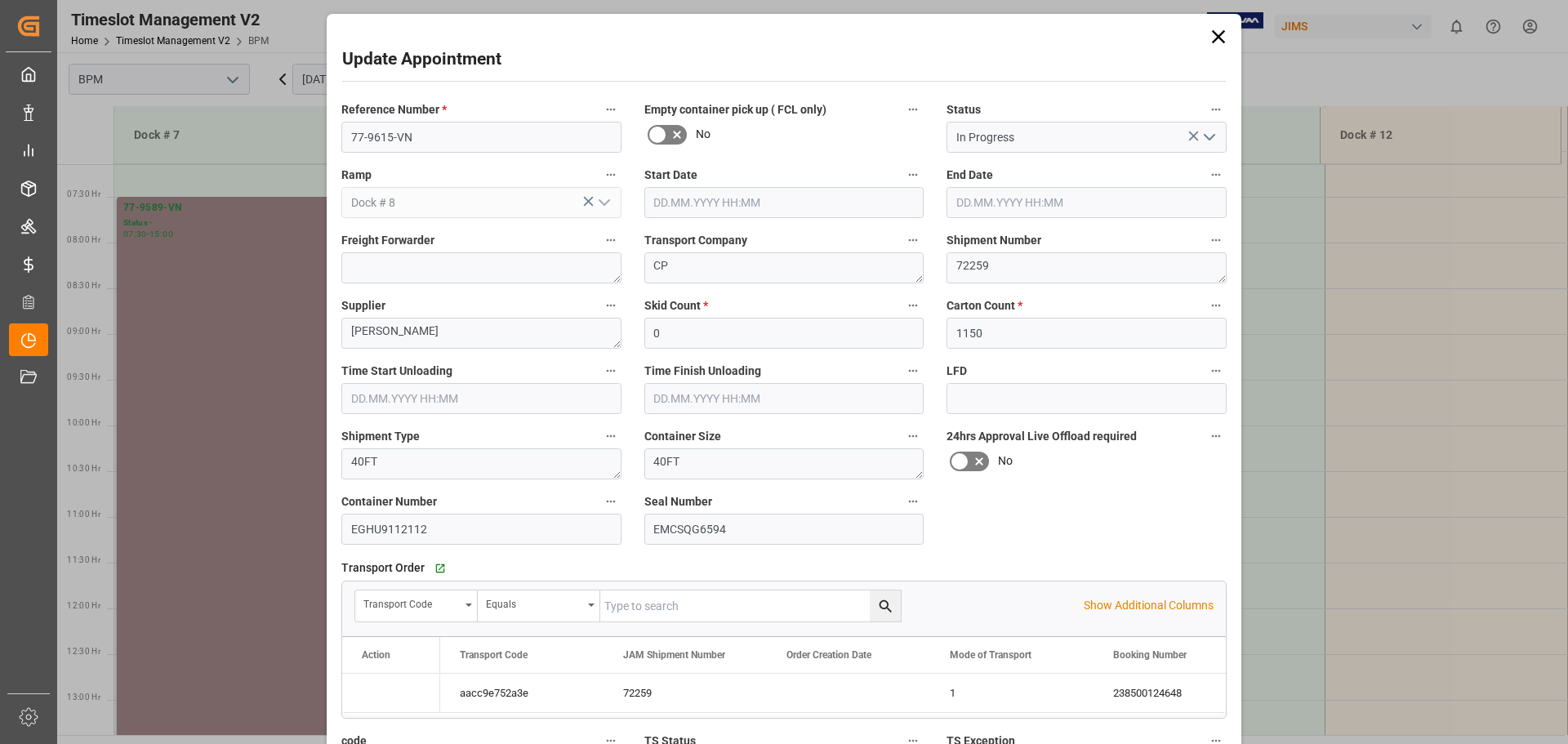
type input "[DATE] 07:30"
type input "[DATE] 15:00"
type input "[DATE] 07:30"
type input "[DATE] 12:00"
type input "03.09.2025 22:08"
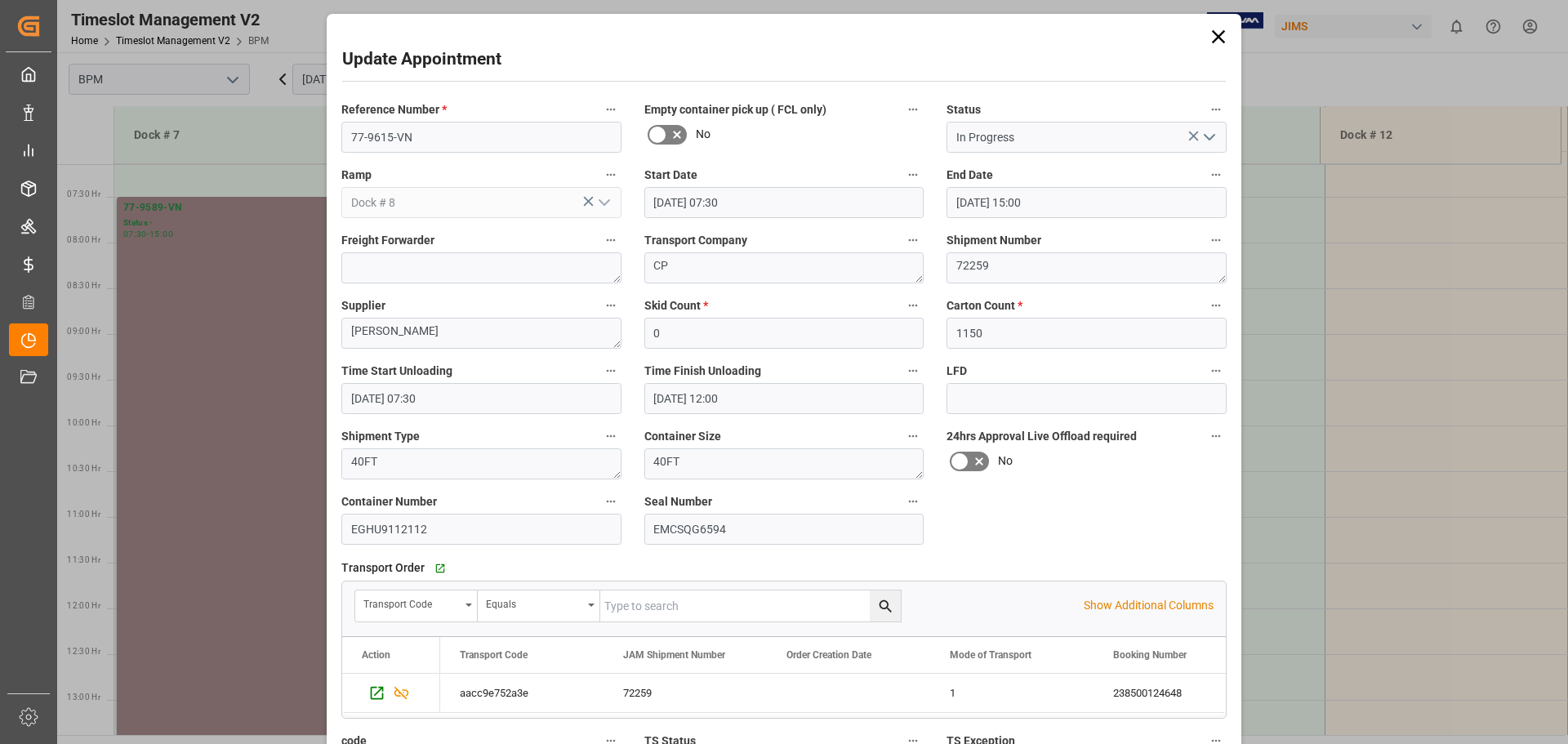
click at [1209, 144] on icon "open menu" at bounding box center [1210, 137] width 20 height 20
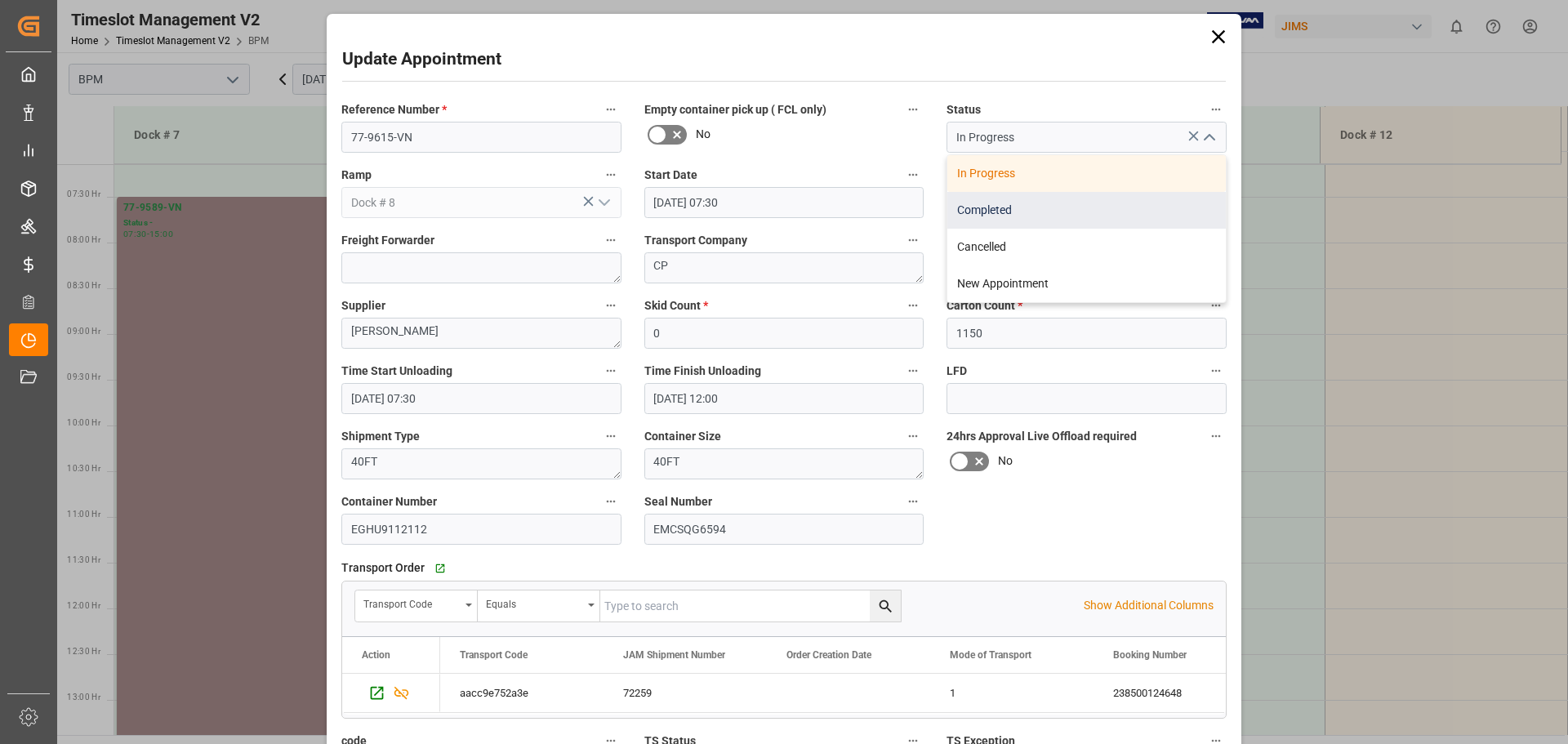
click at [1102, 209] on div "Completed" at bounding box center [1087, 210] width 279 height 37
type input "Completed"
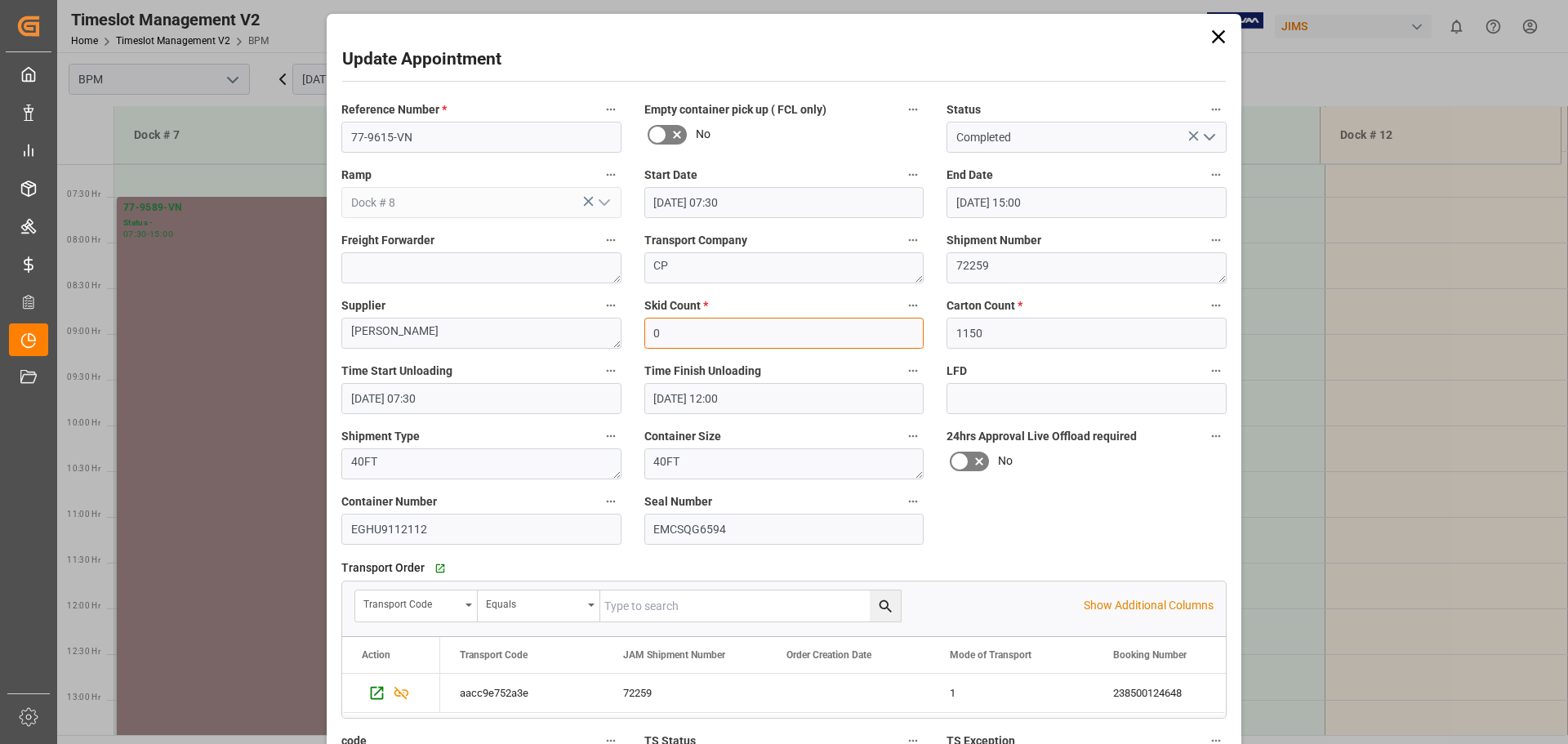
click at [754, 330] on input "0" at bounding box center [784, 333] width 280 height 31
type input "59"
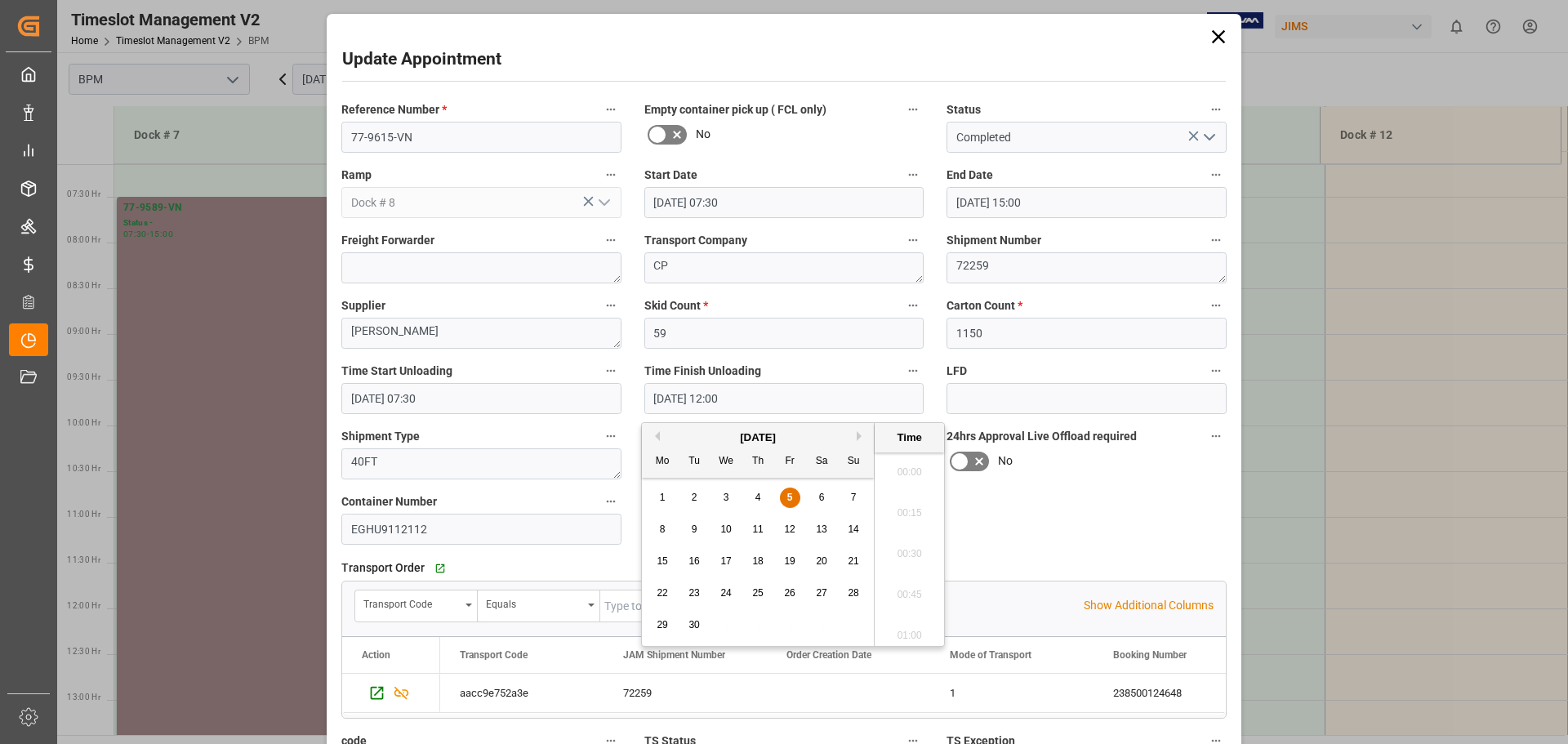
click at [767, 401] on input "[DATE] 12:00" at bounding box center [784, 398] width 280 height 31
click at [723, 395] on input "[DATE] 12:00" at bounding box center [784, 398] width 280 height 31
type input "05.09.2025 11:00"
click at [1075, 502] on div "Reference Number * 77-9615-VN Empty container pick up ( FCL only) No Status Com…" at bounding box center [784, 506] width 908 height 827
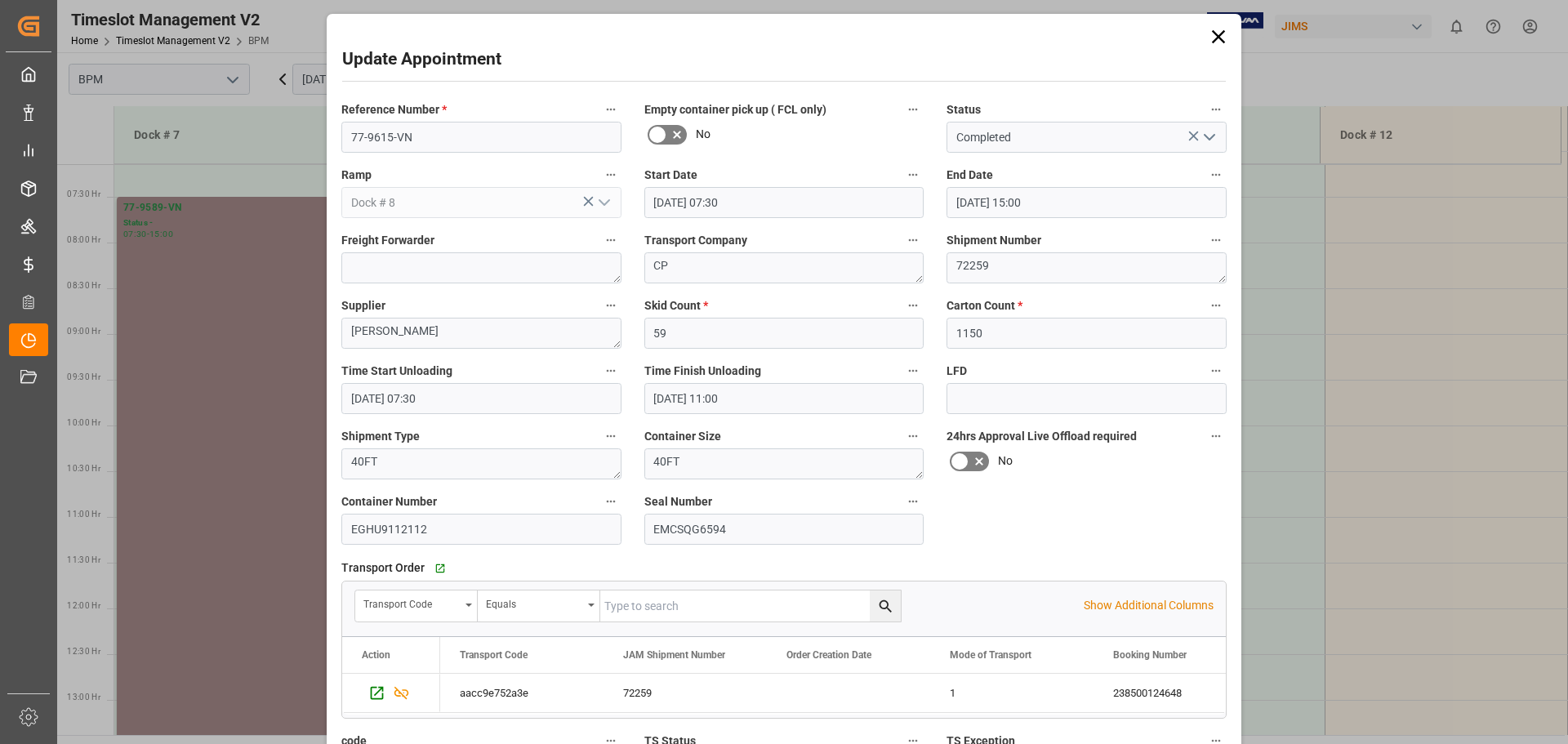
scroll to position [254, 0]
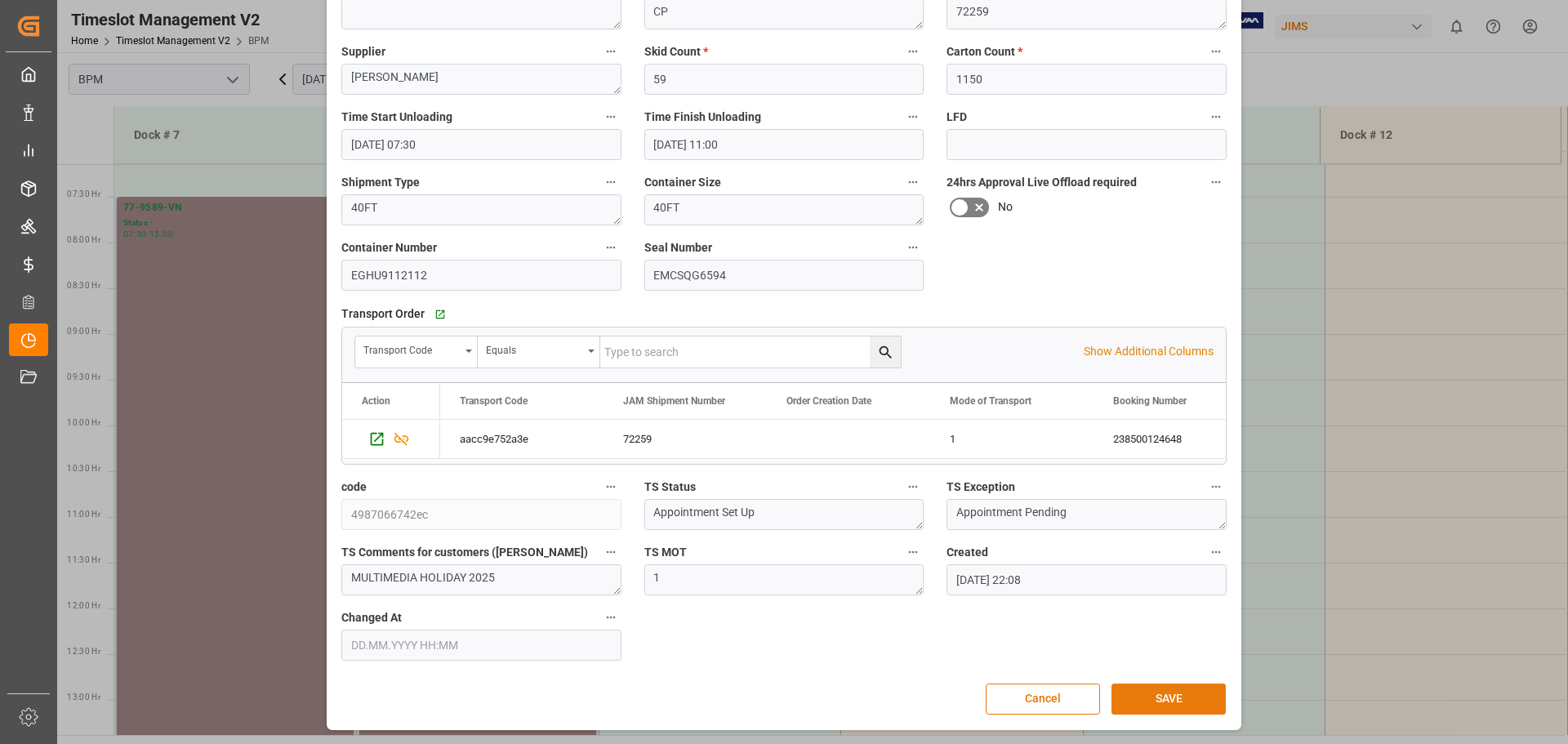
click at [1158, 694] on button "SAVE" at bounding box center [1169, 698] width 115 height 31
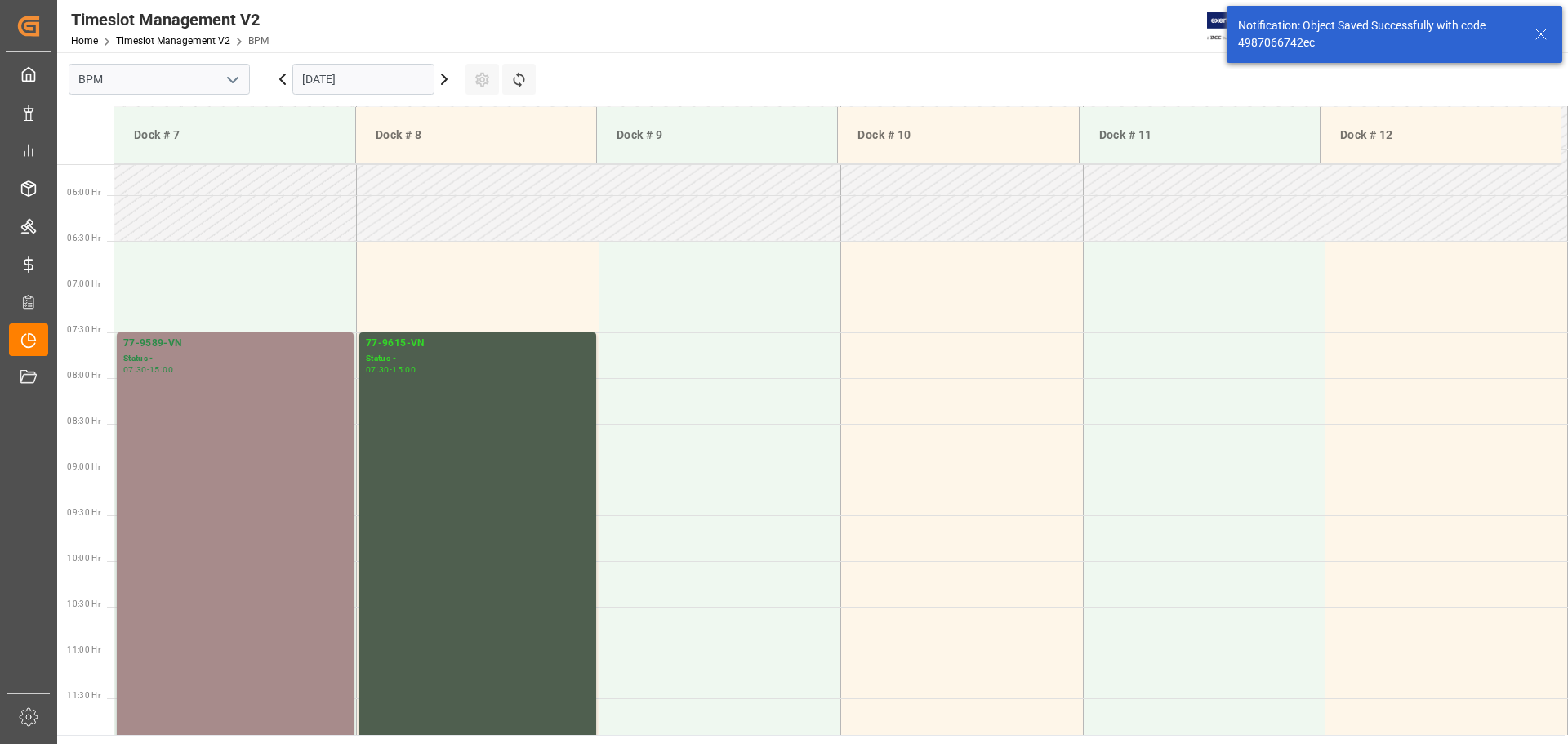
scroll to position [538, 0]
